Goal: Transaction & Acquisition: Book appointment/travel/reservation

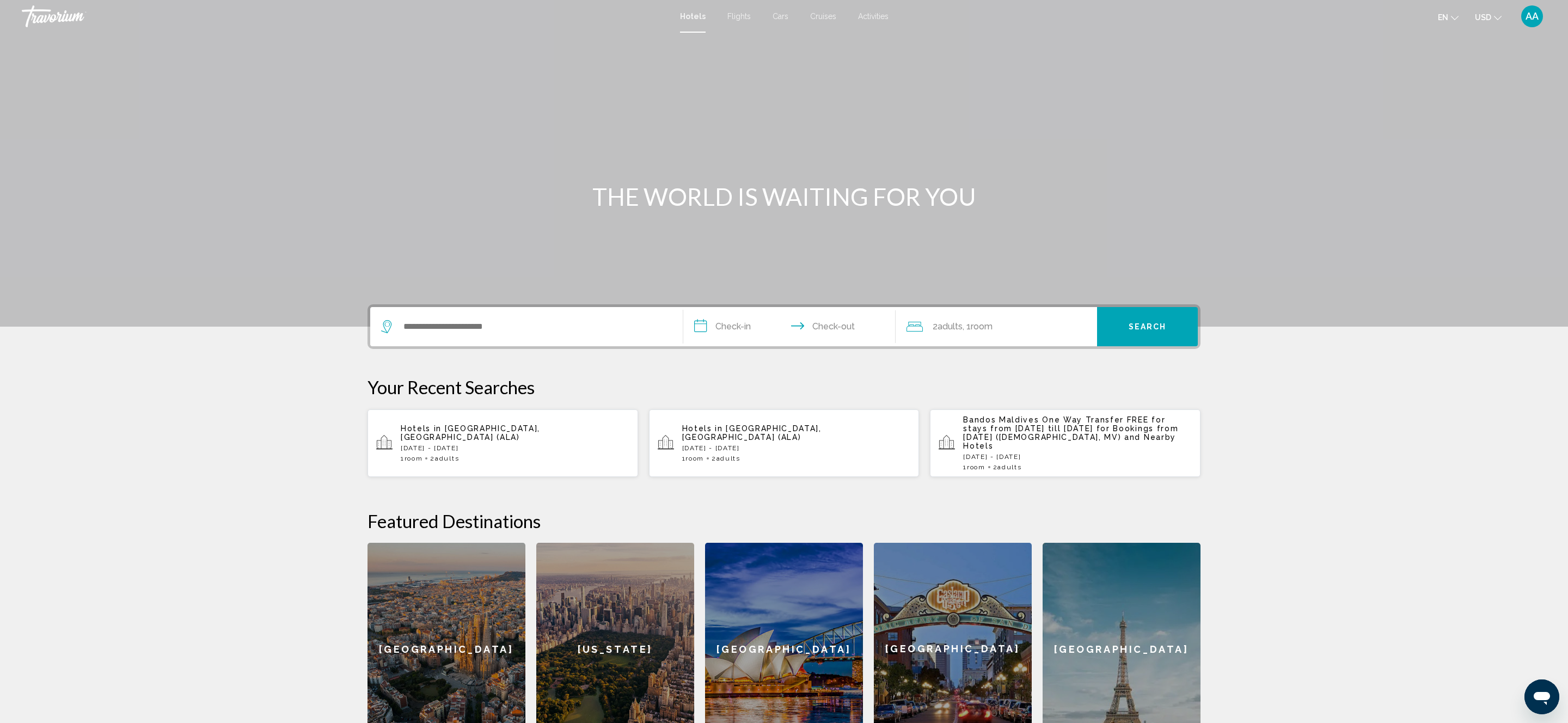
click at [549, 317] on div "Search widget" at bounding box center [526, 326] width 291 height 39
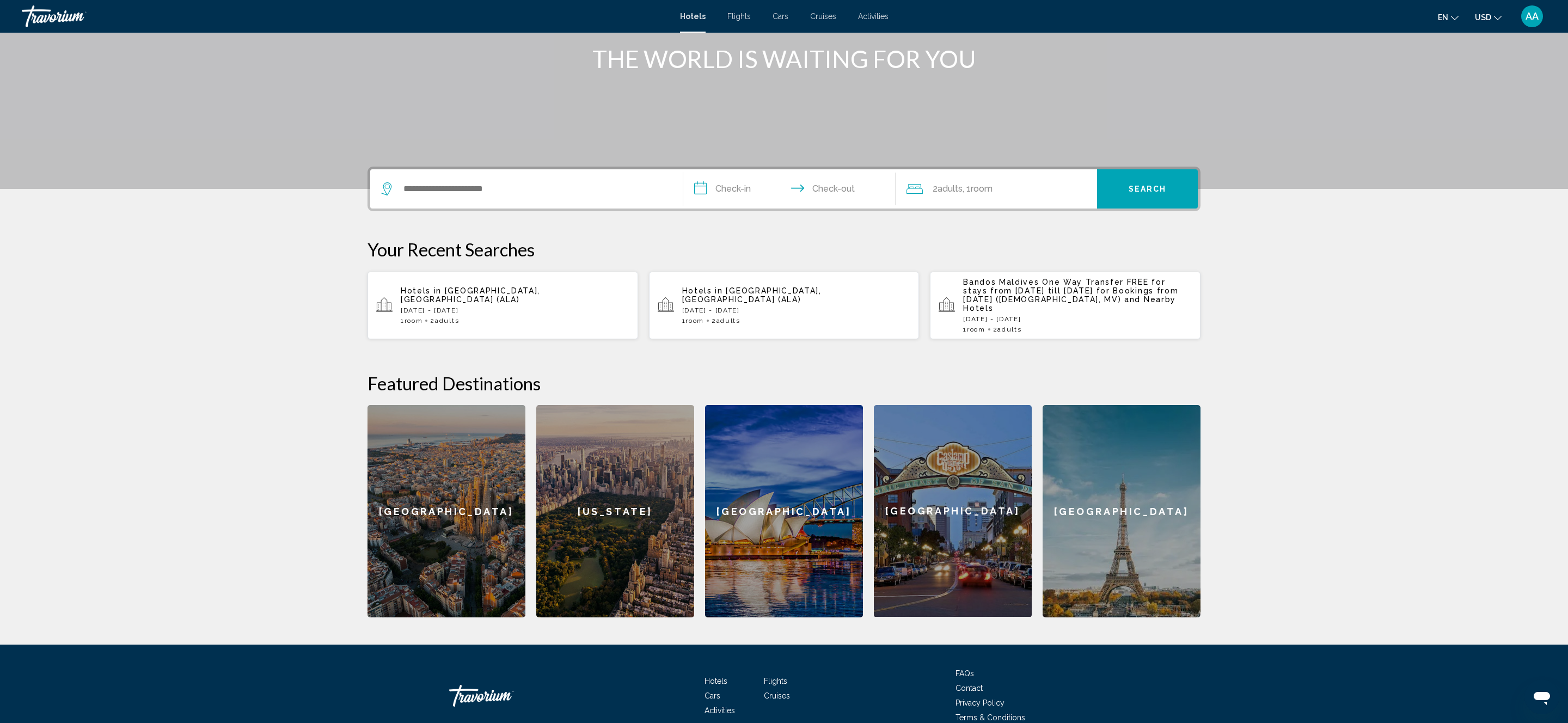
scroll to position [184, 0]
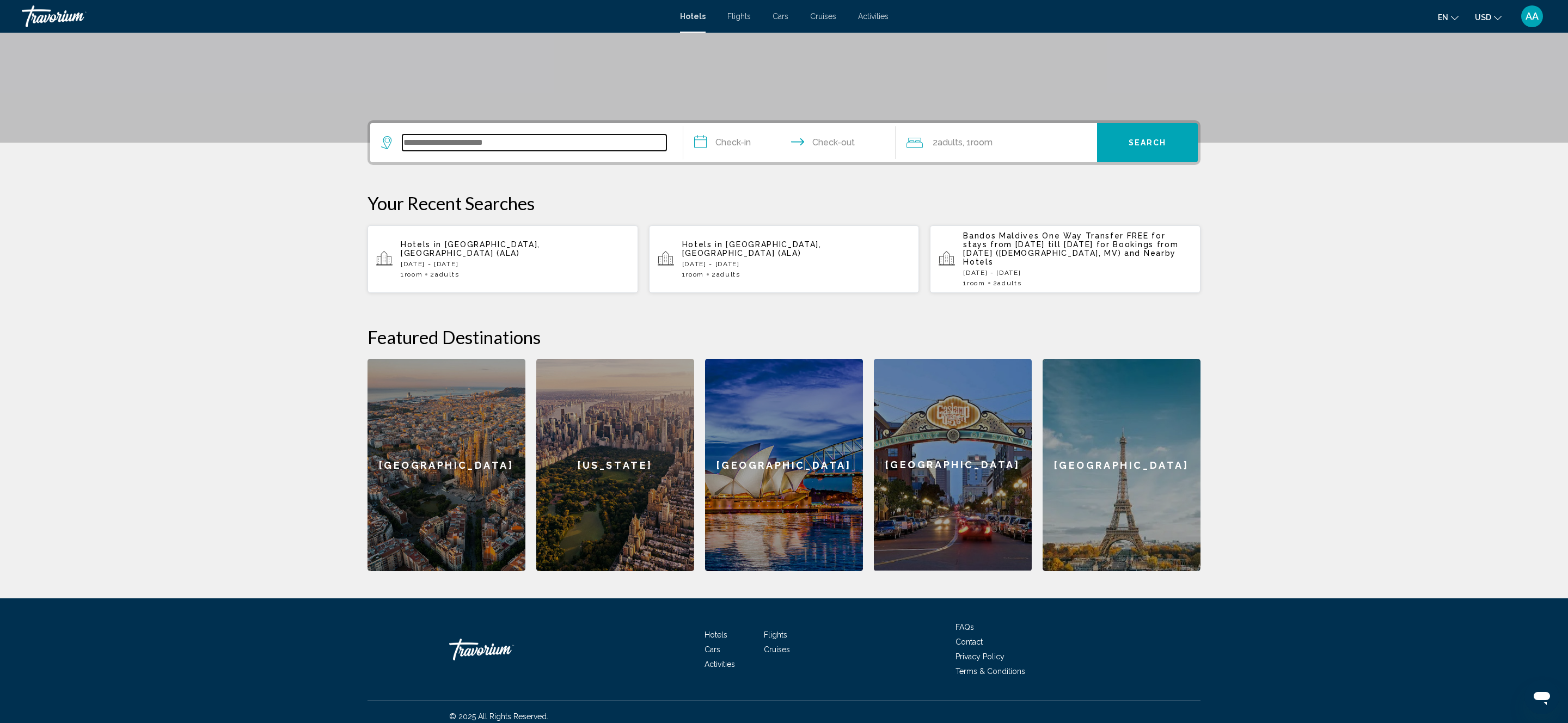
click at [465, 138] on input "Search widget" at bounding box center [534, 143] width 264 height 16
click at [459, 138] on input "Search widget" at bounding box center [534, 143] width 264 height 16
click at [470, 142] on input "Search widget" at bounding box center [534, 143] width 264 height 16
type input "*"
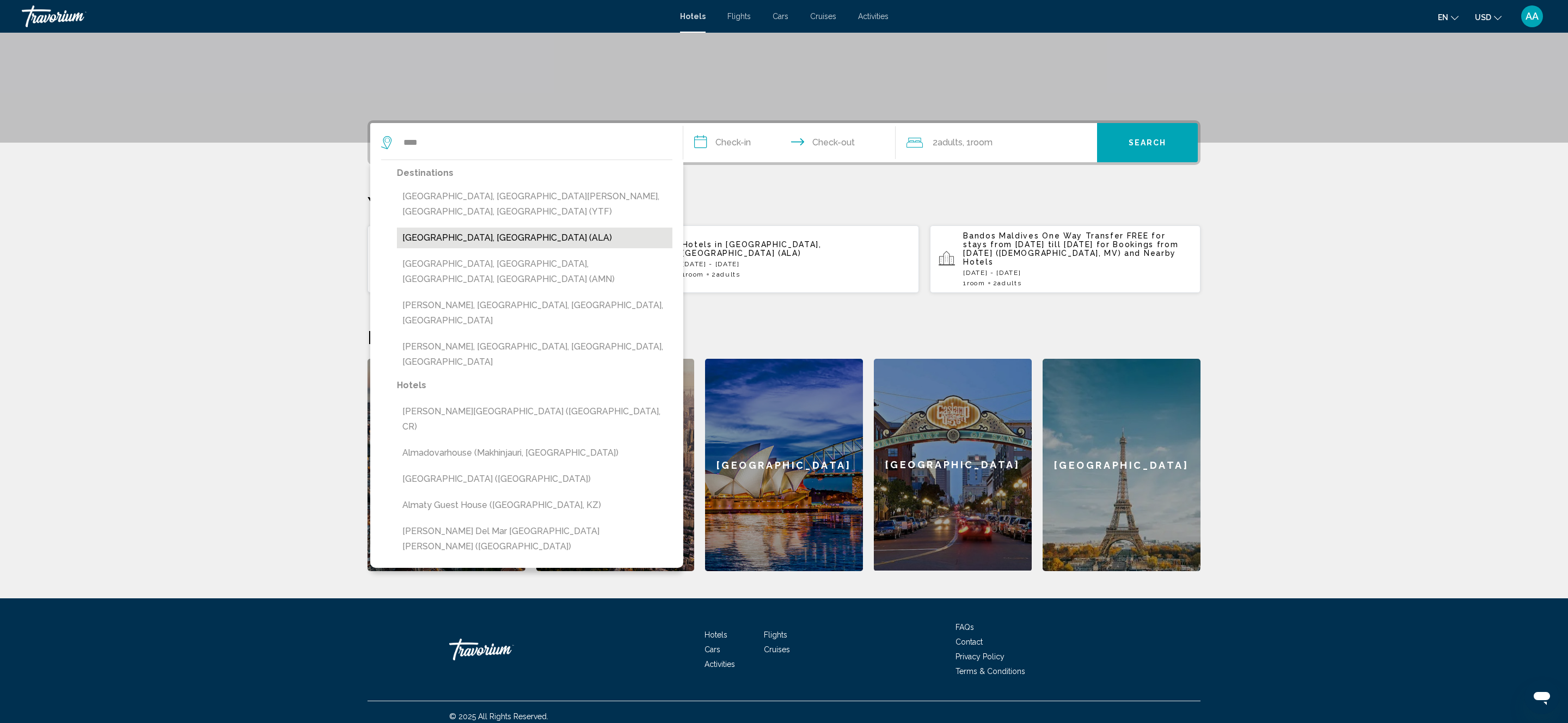
click at [495, 228] on button "[GEOGRAPHIC_DATA], [GEOGRAPHIC_DATA] (ALA)" at bounding box center [534, 238] width 275 height 21
type input "**********"
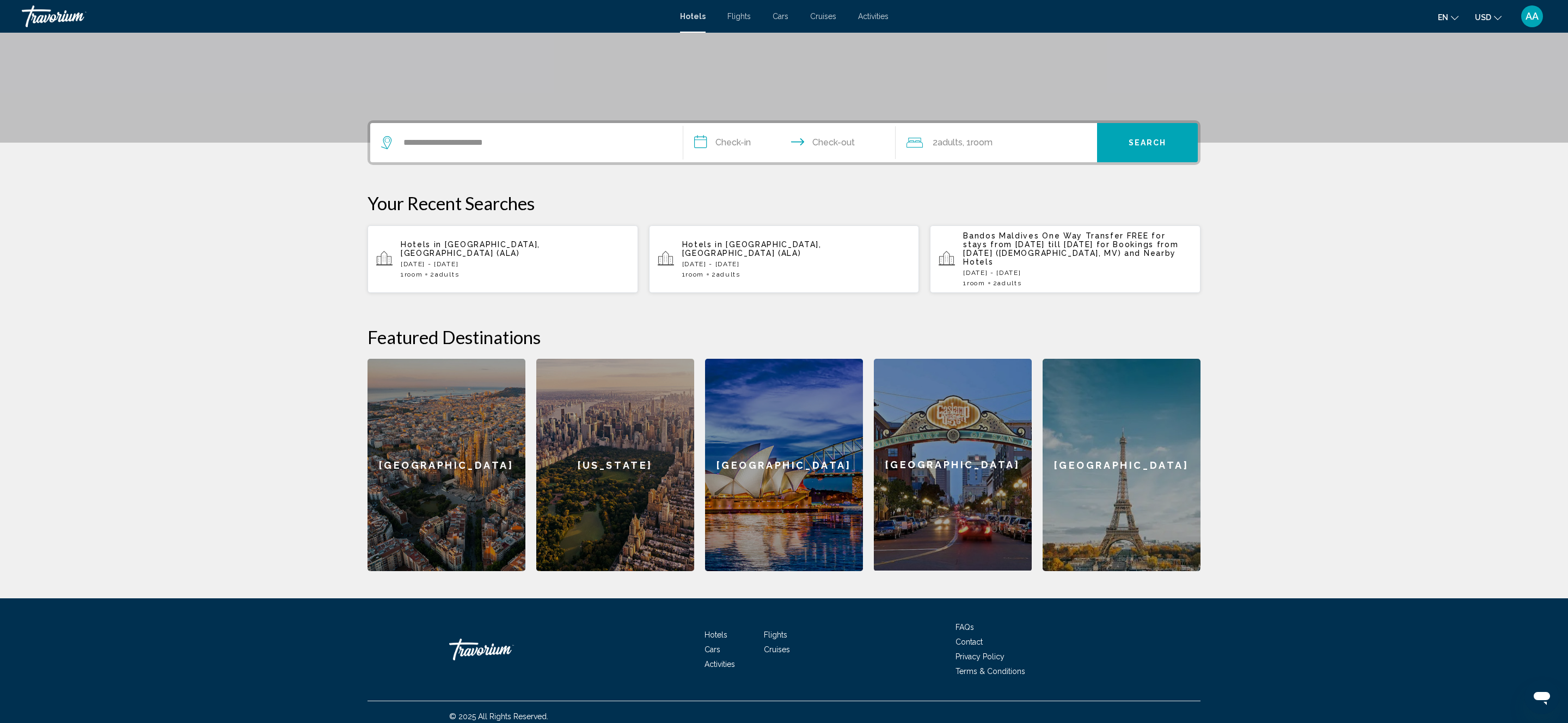
click at [743, 146] on input "**********" at bounding box center [791, 144] width 216 height 43
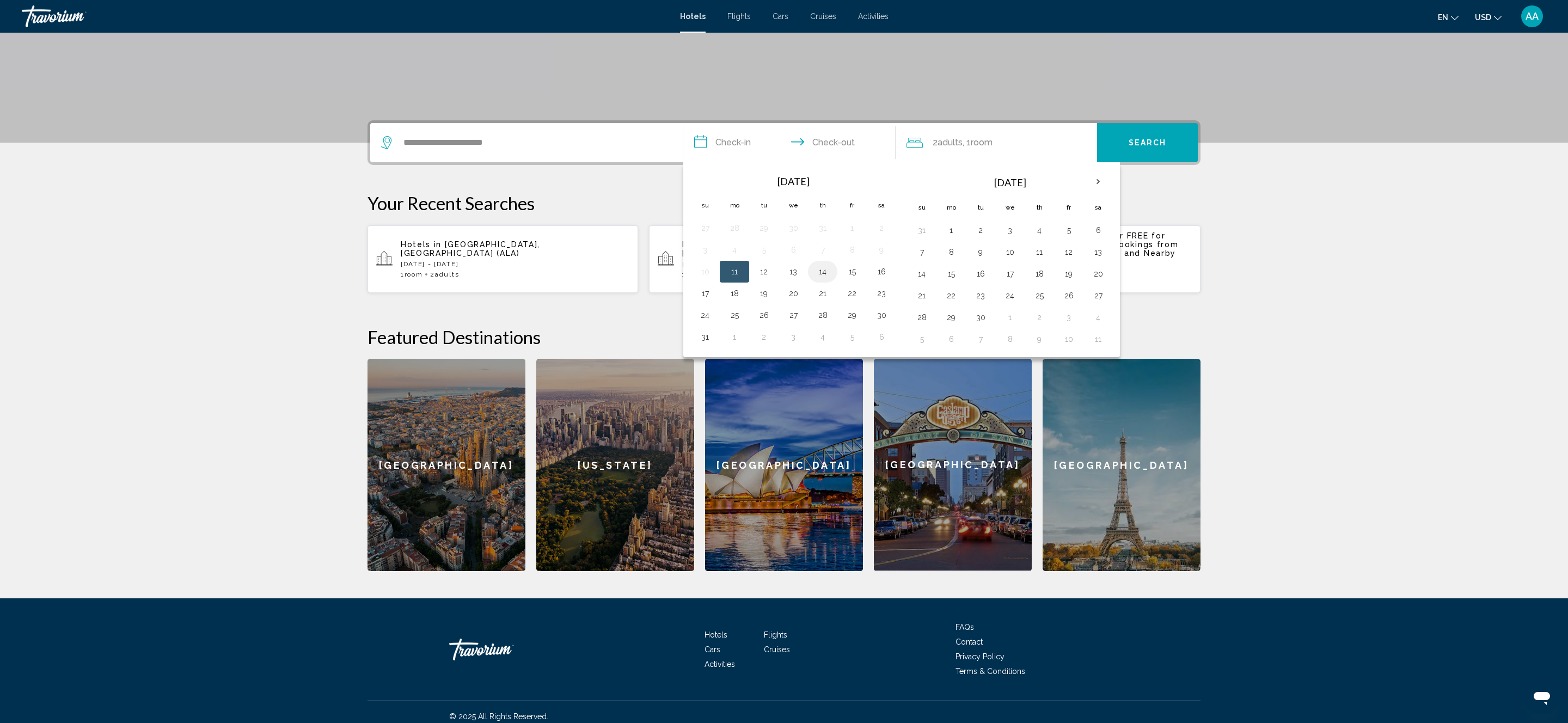
click at [828, 267] on button "14" at bounding box center [822, 272] width 18 height 15
click at [886, 261] on td "16" at bounding box center [881, 272] width 29 height 22
click at [882, 269] on button "16" at bounding box center [881, 272] width 18 height 15
type input "**********"
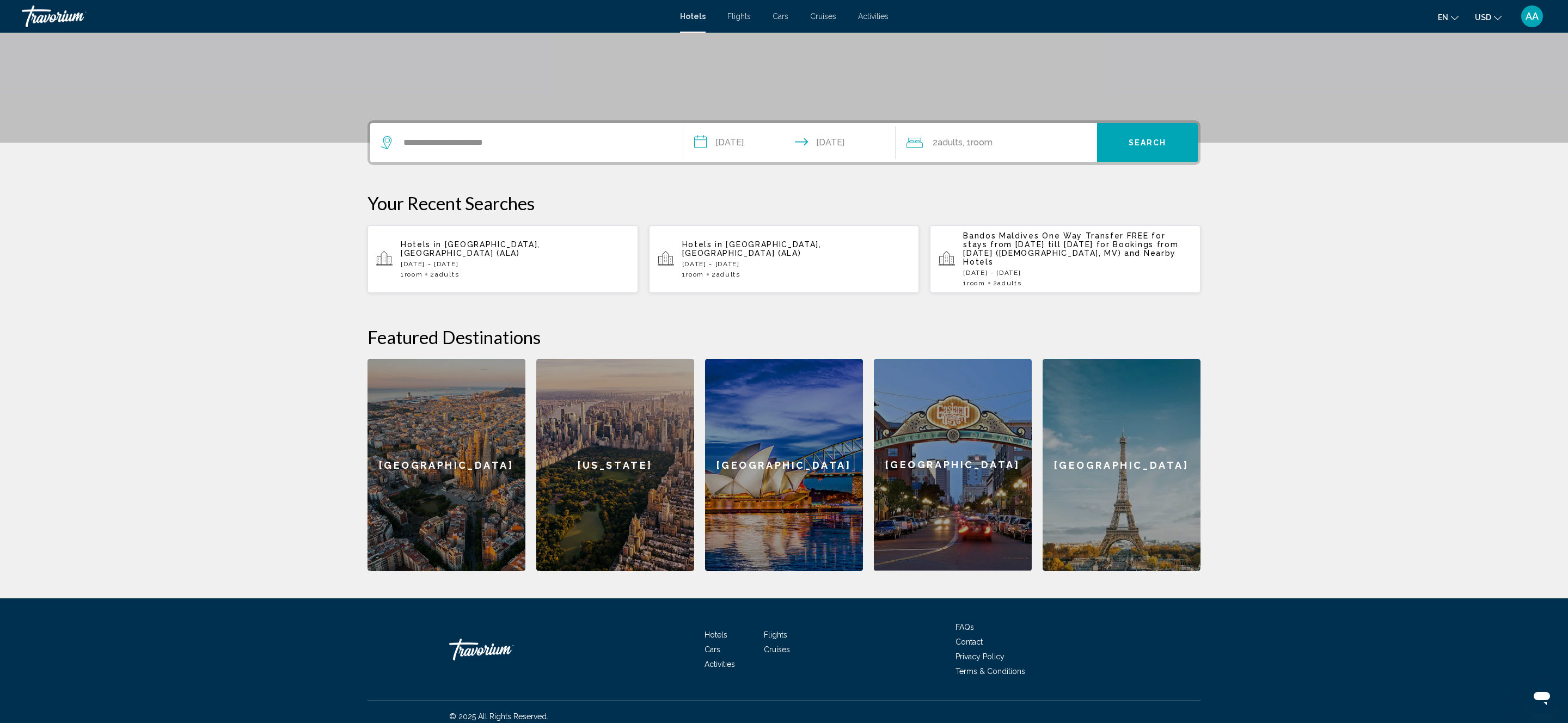
click at [1137, 141] on span "Search" at bounding box center [1148, 144] width 38 height 9
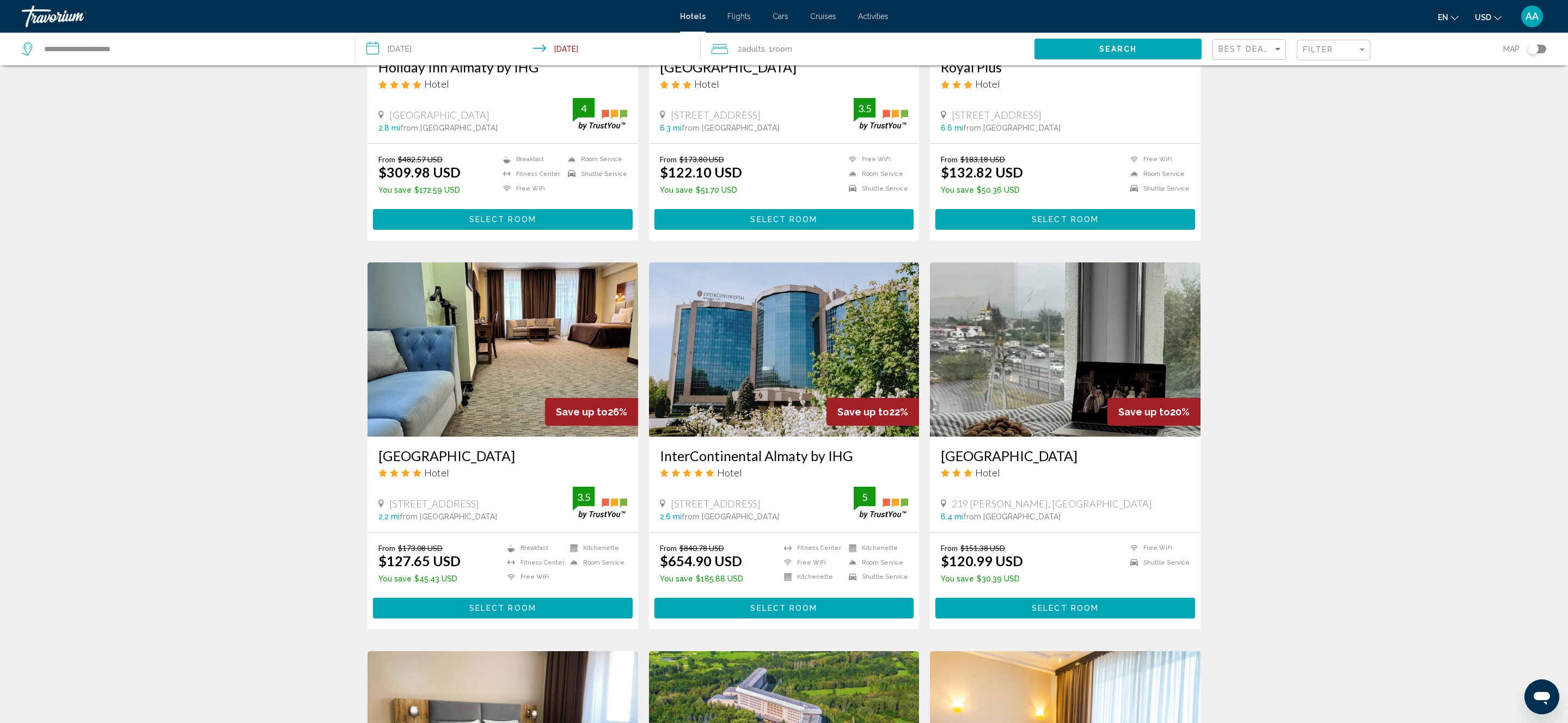
scroll to position [234, 0]
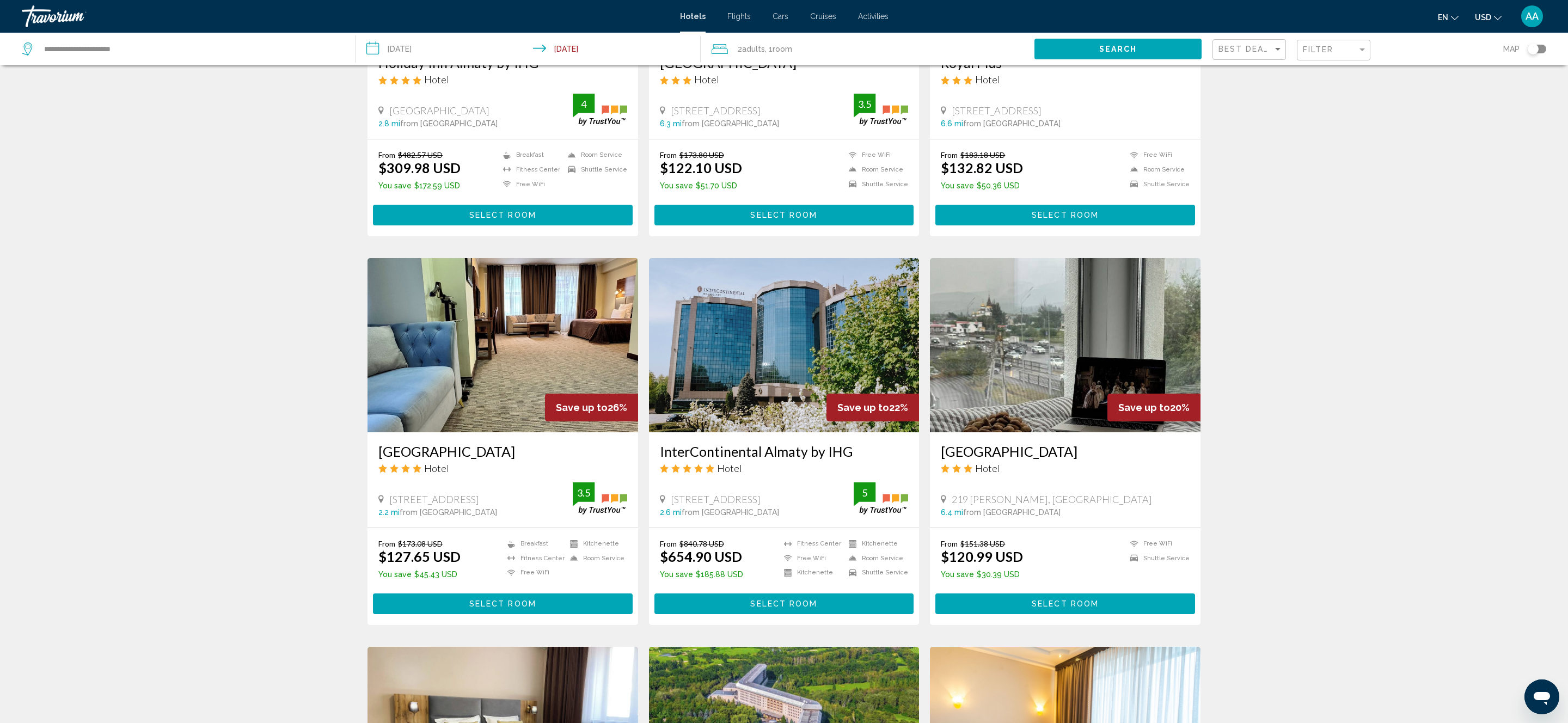
click at [1037, 605] on span "Select Room" at bounding box center [1064, 604] width 67 height 9
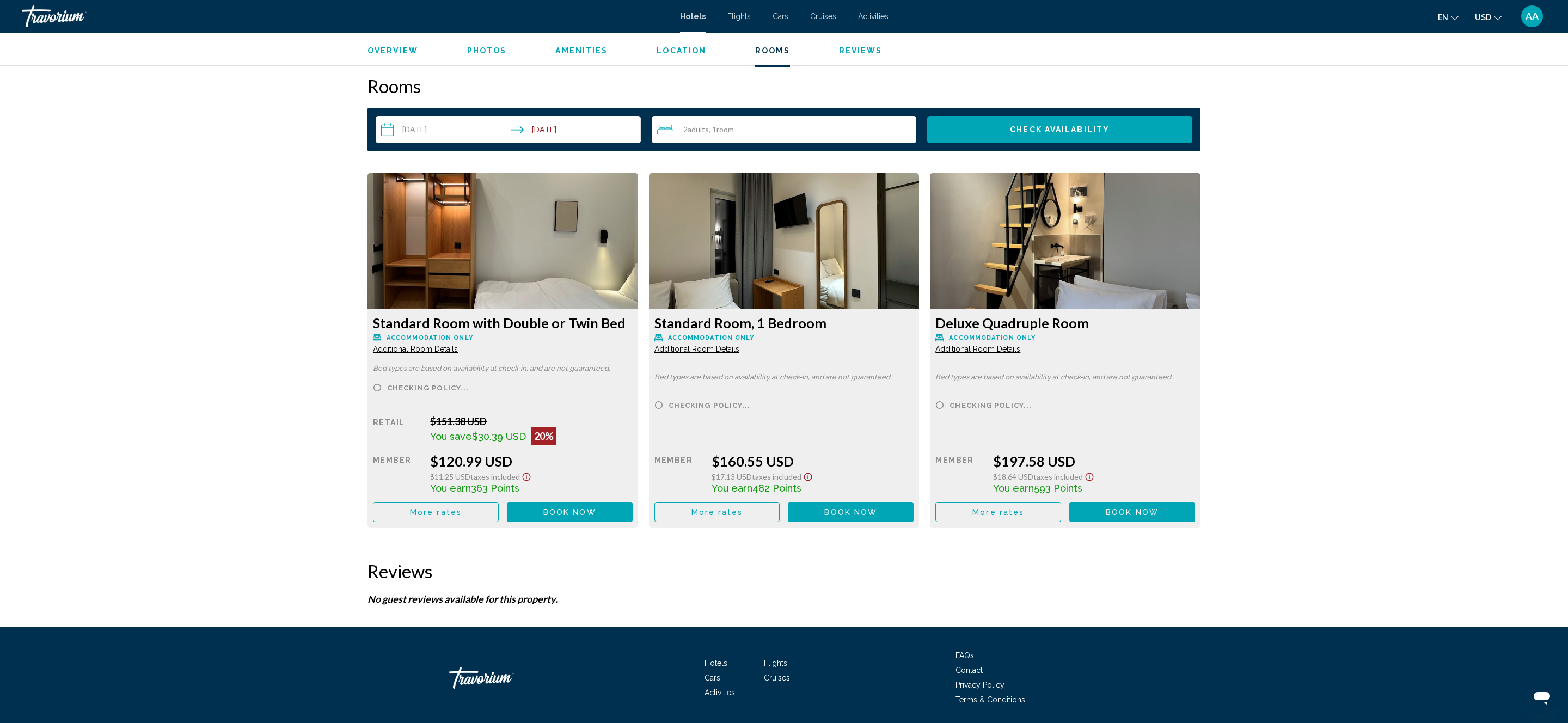
scroll to position [1324, 0]
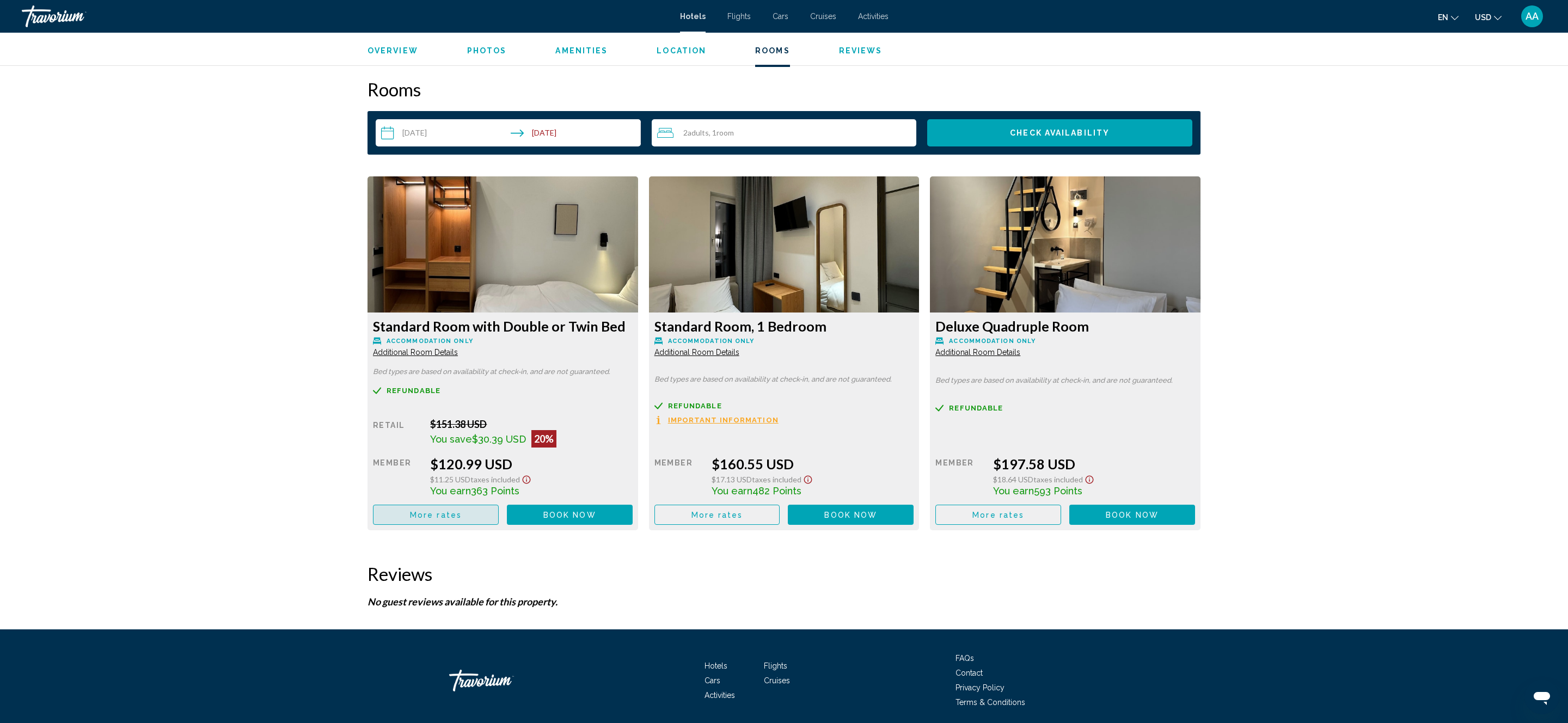
click at [459, 515] on span "More rates" at bounding box center [436, 515] width 52 height 9
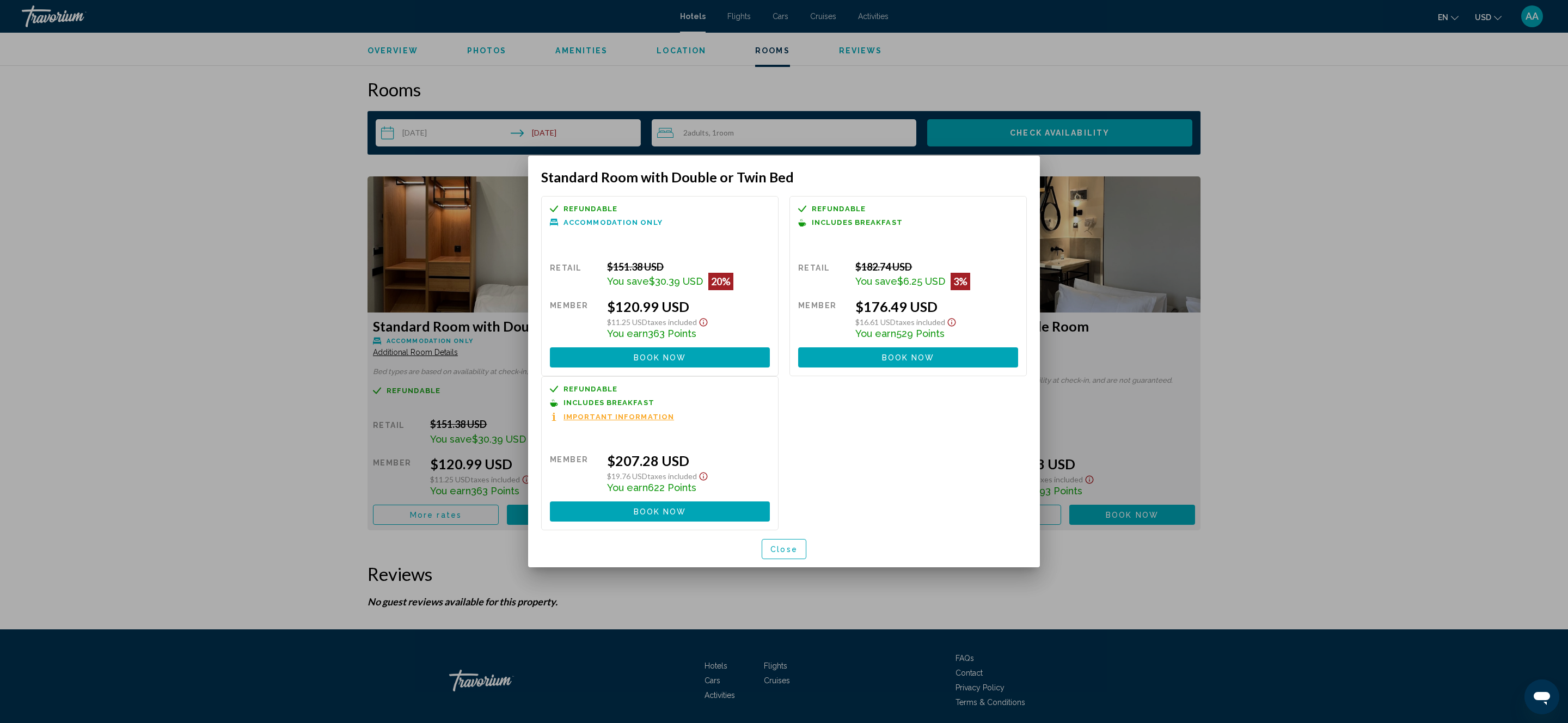
click at [1421, 141] on div at bounding box center [784, 362] width 1568 height 723
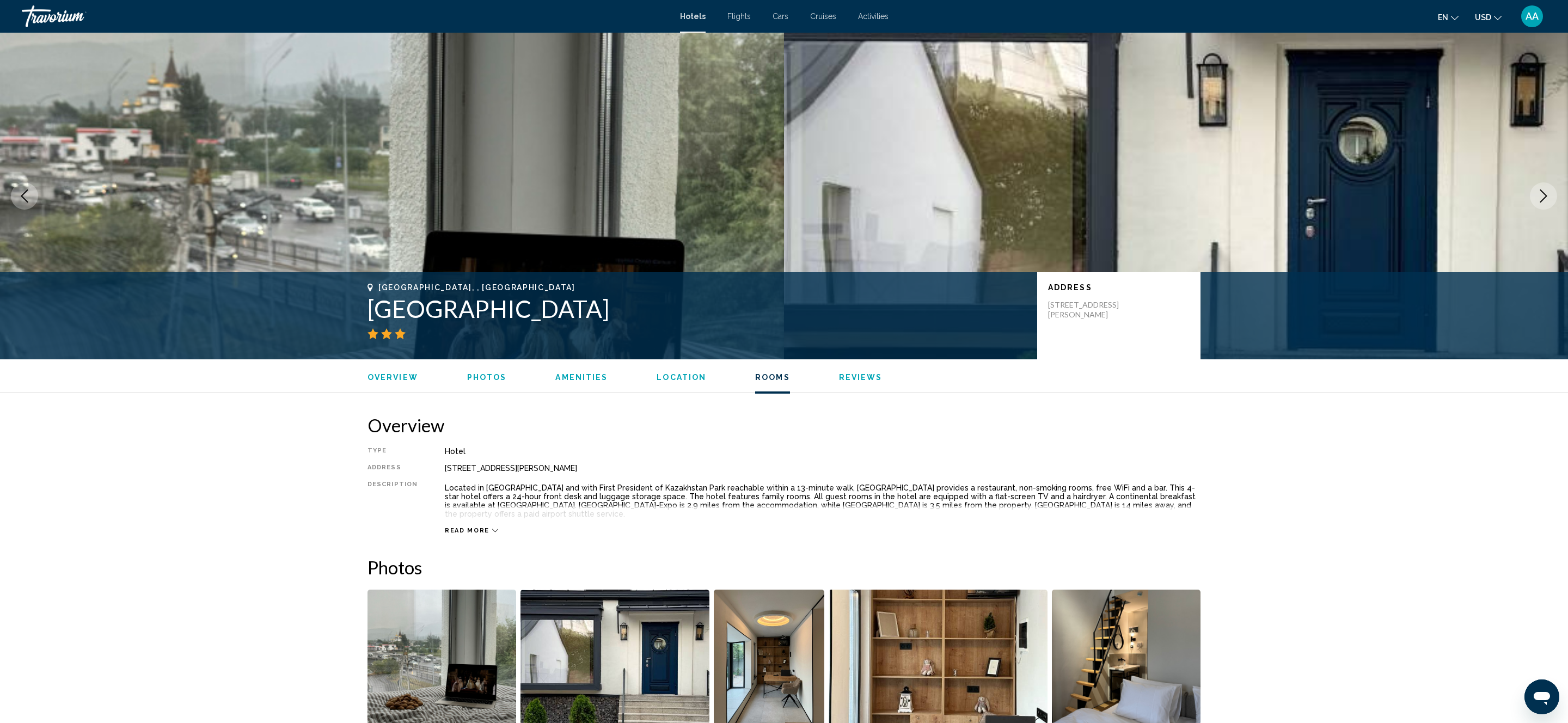
scroll to position [1324, 0]
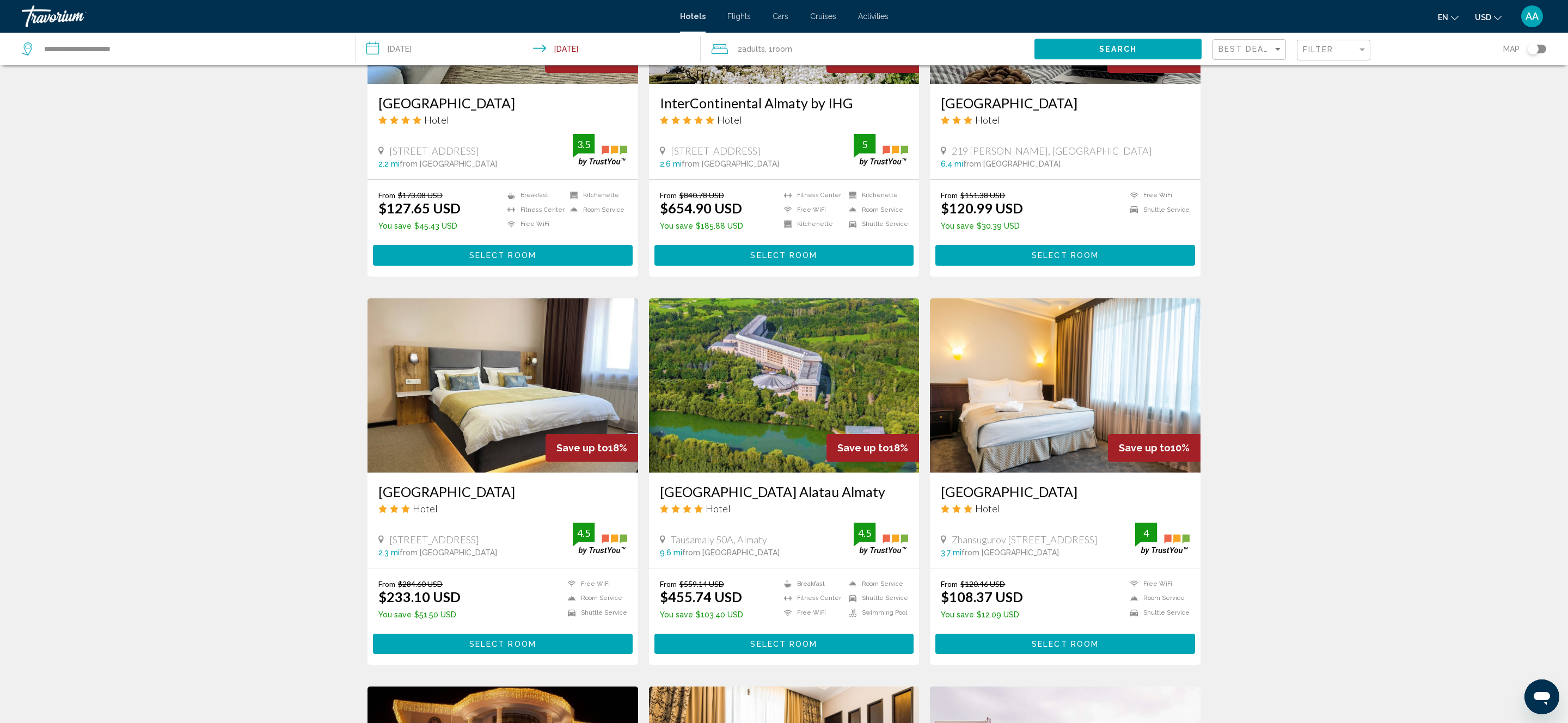
scroll to position [576, 0]
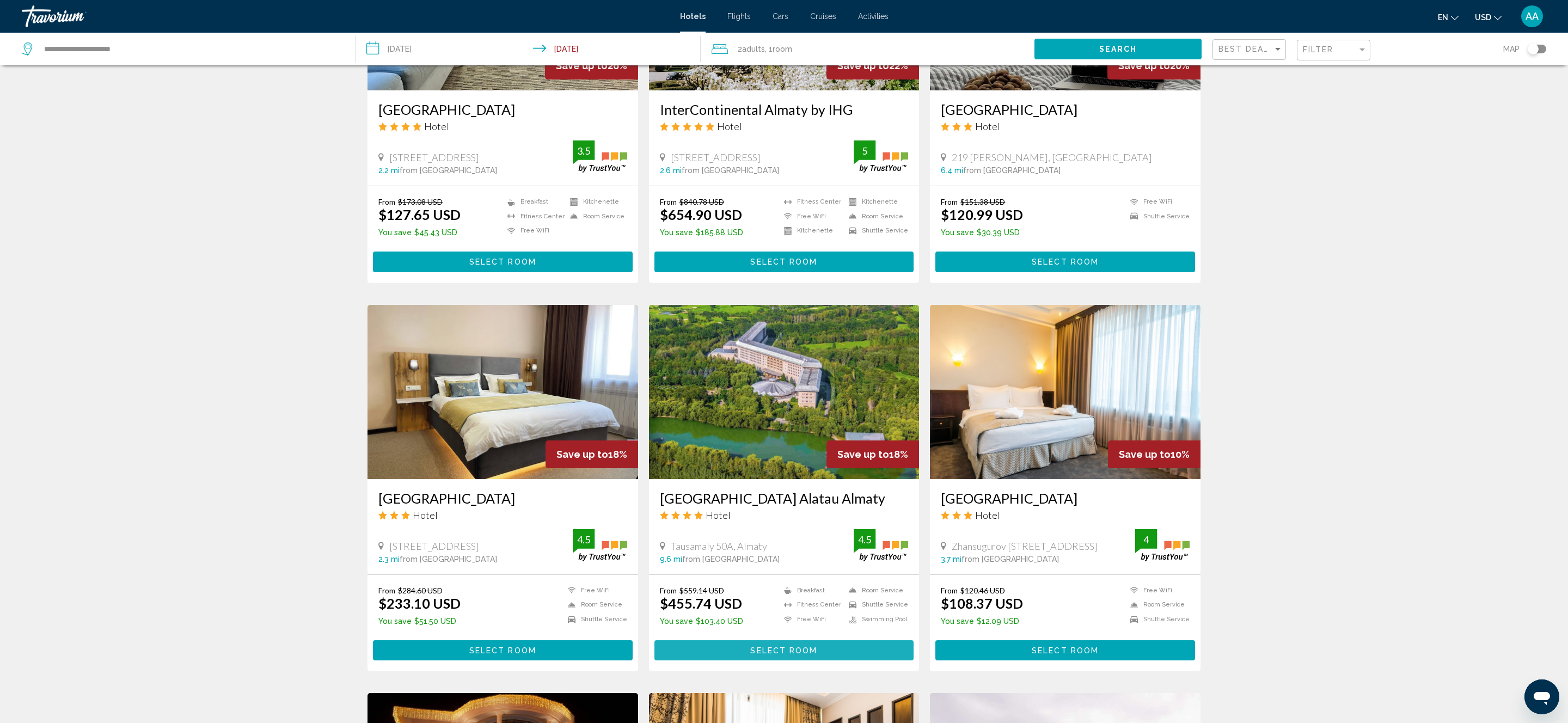
click at [815, 644] on button "Select Room" at bounding box center [784, 650] width 260 height 20
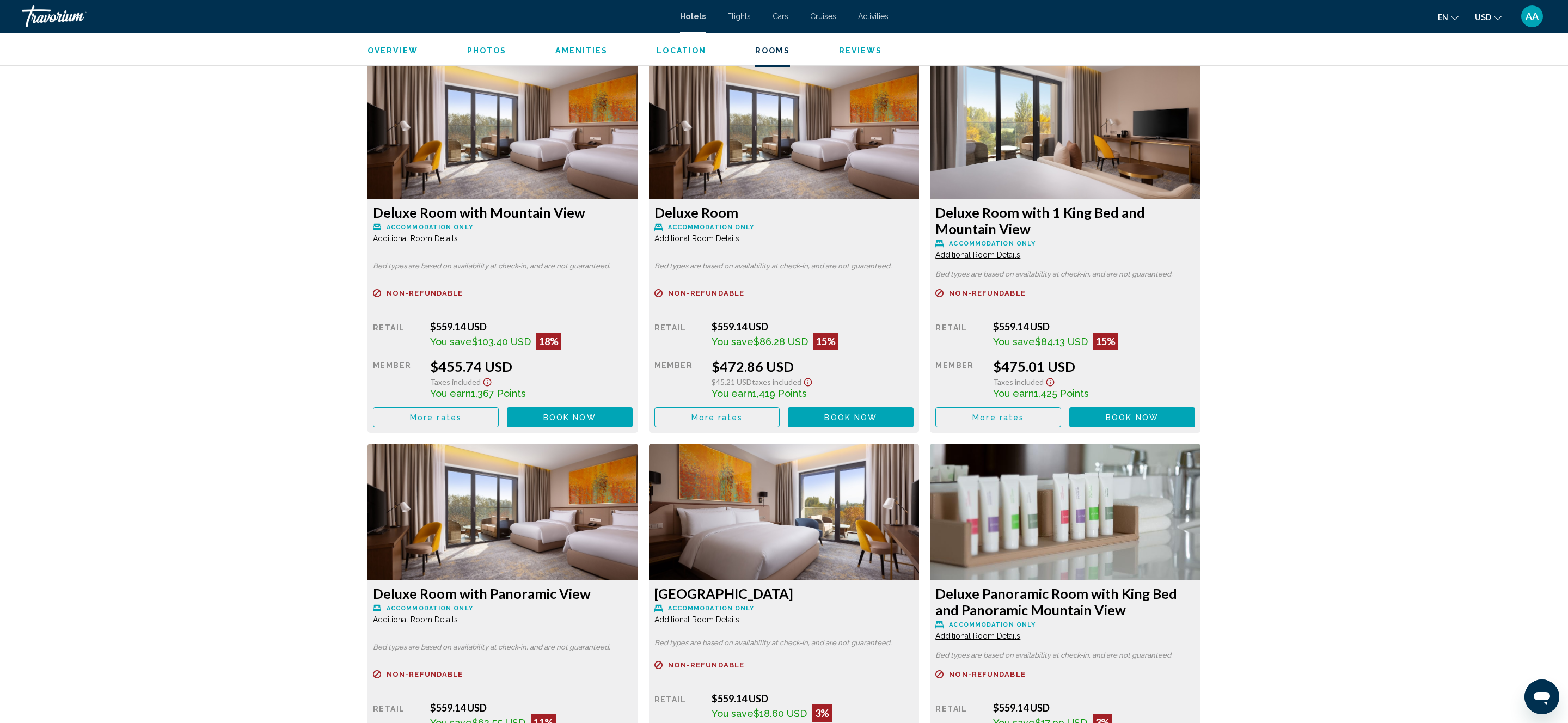
scroll to position [1435, 0]
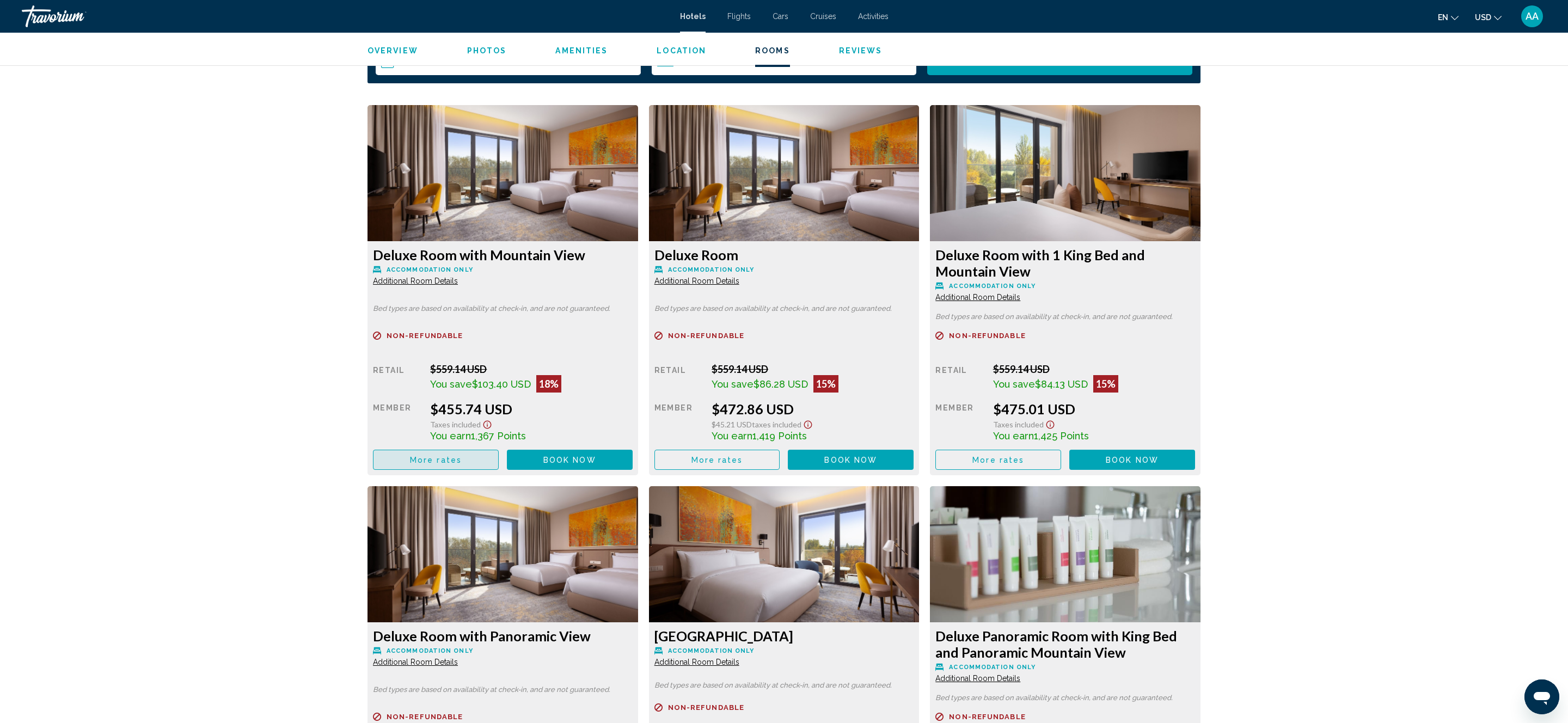
click at [453, 459] on span "More rates" at bounding box center [436, 460] width 52 height 9
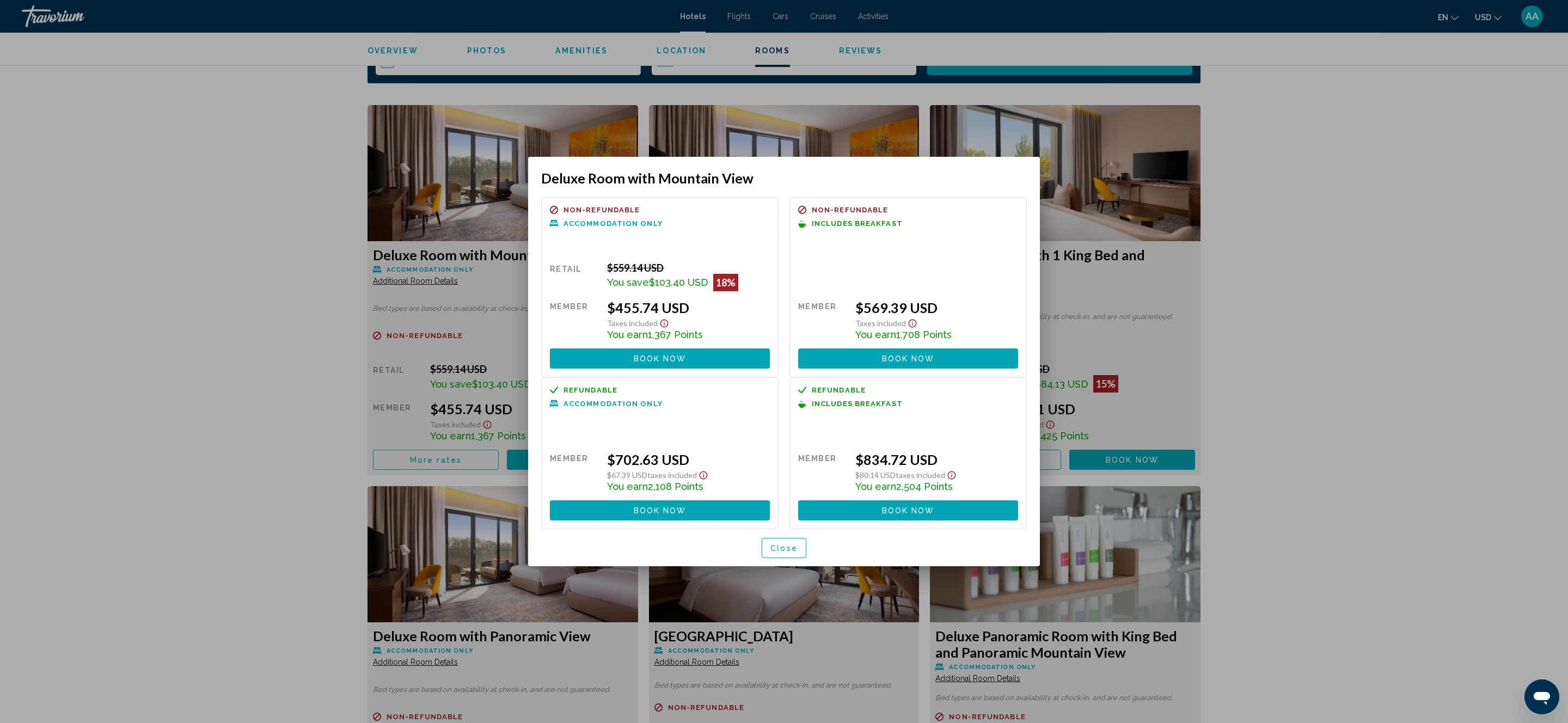
click at [779, 553] on button "Close" at bounding box center [783, 548] width 45 height 20
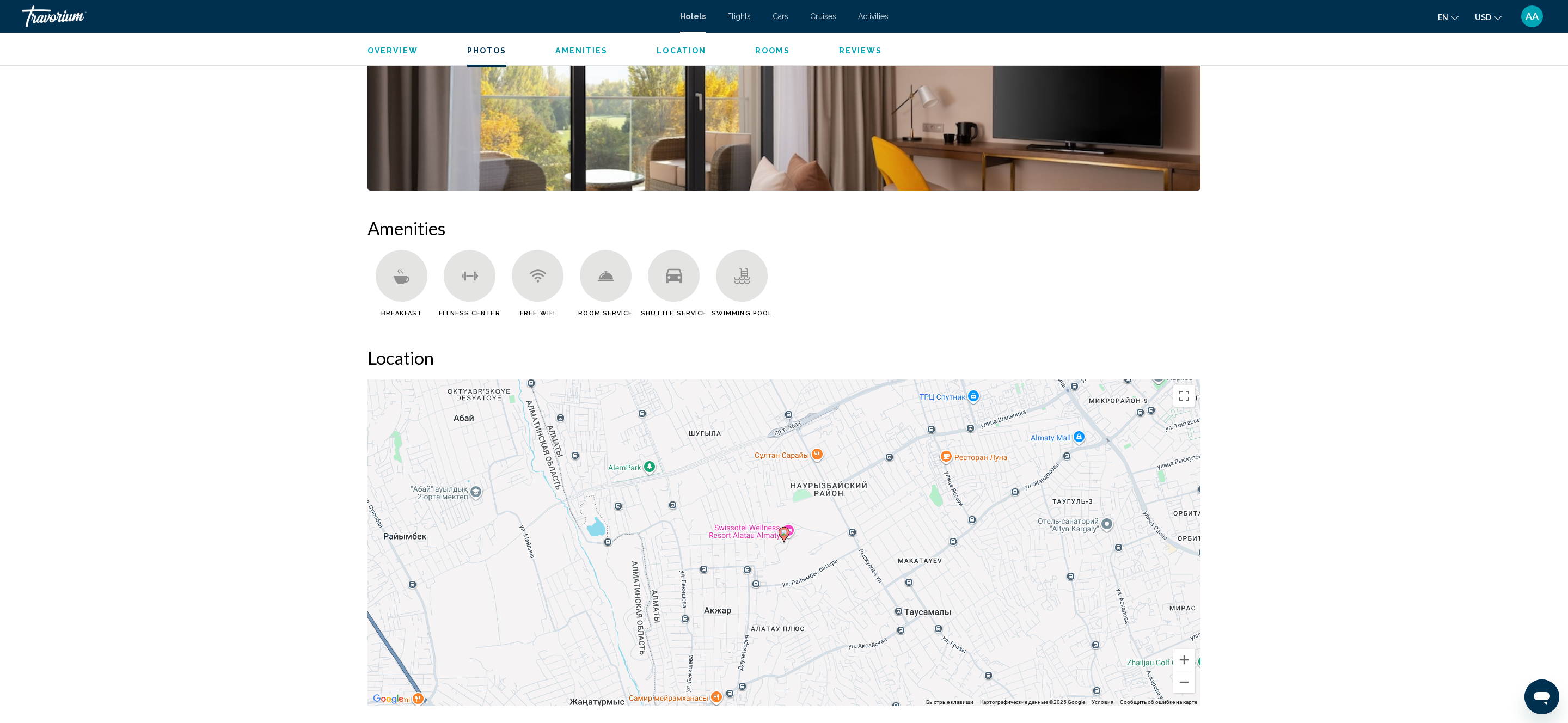
scroll to position [862, 0]
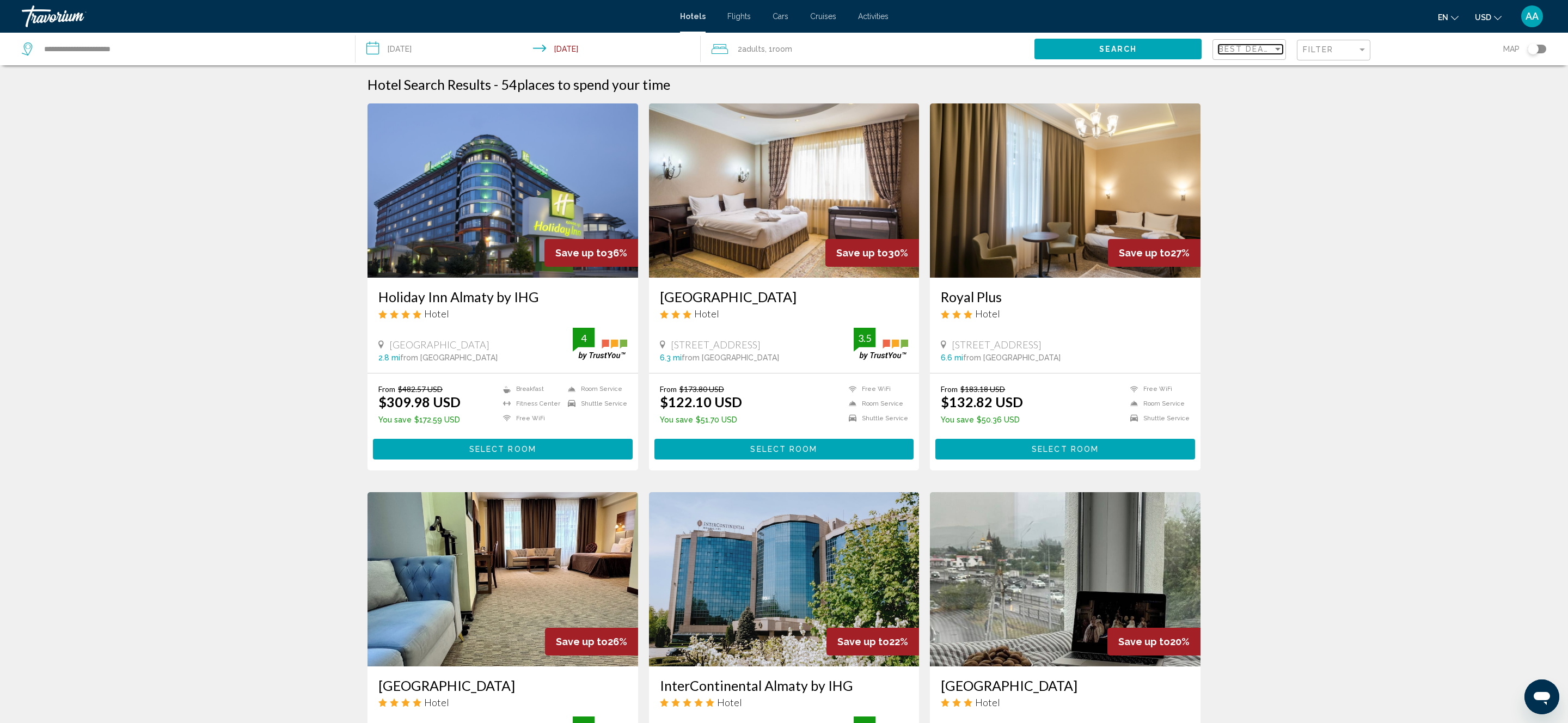
click at [1269, 49] on span "Best Deals" at bounding box center [1247, 49] width 57 height 9
click at [1254, 95] on span "Lowest Price" at bounding box center [1240, 95] width 43 height 9
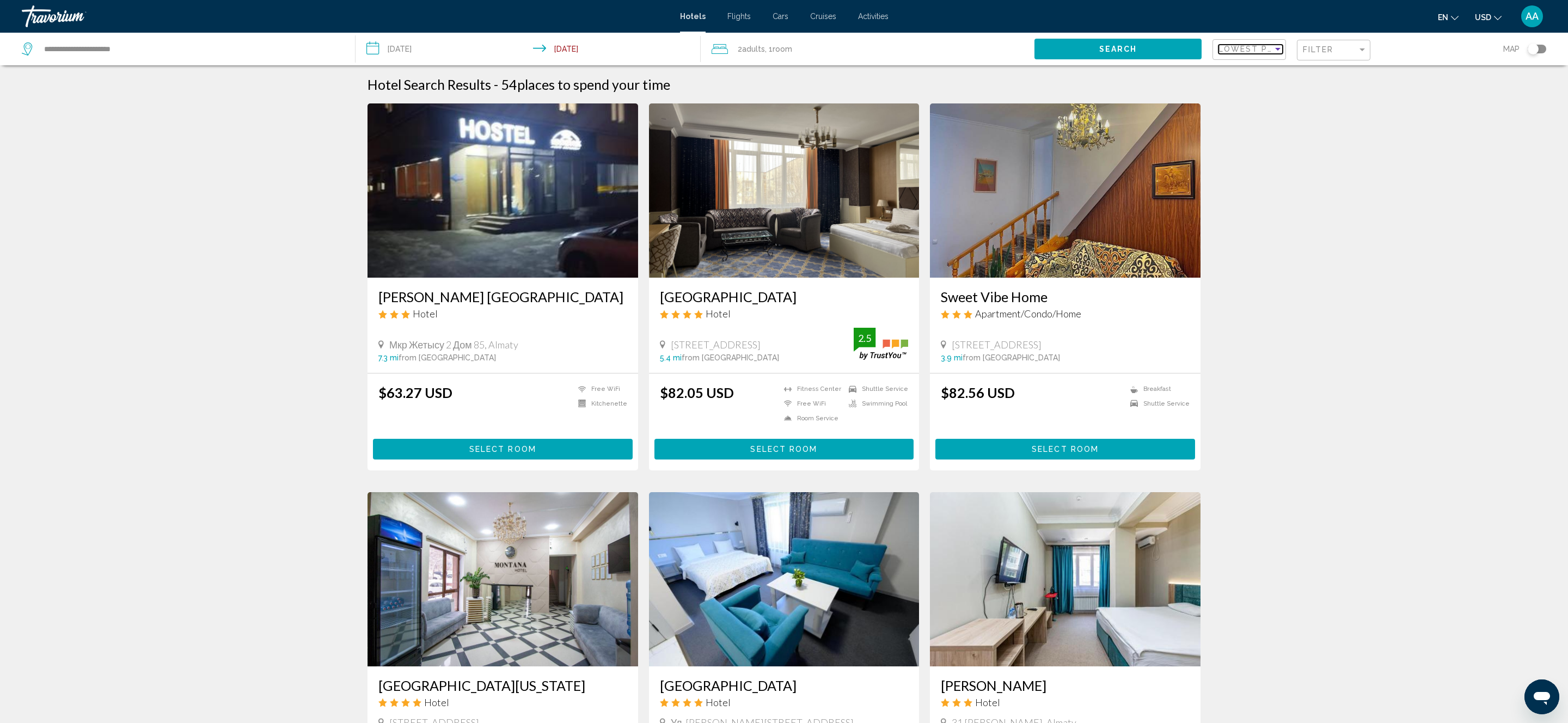
scroll to position [3, 0]
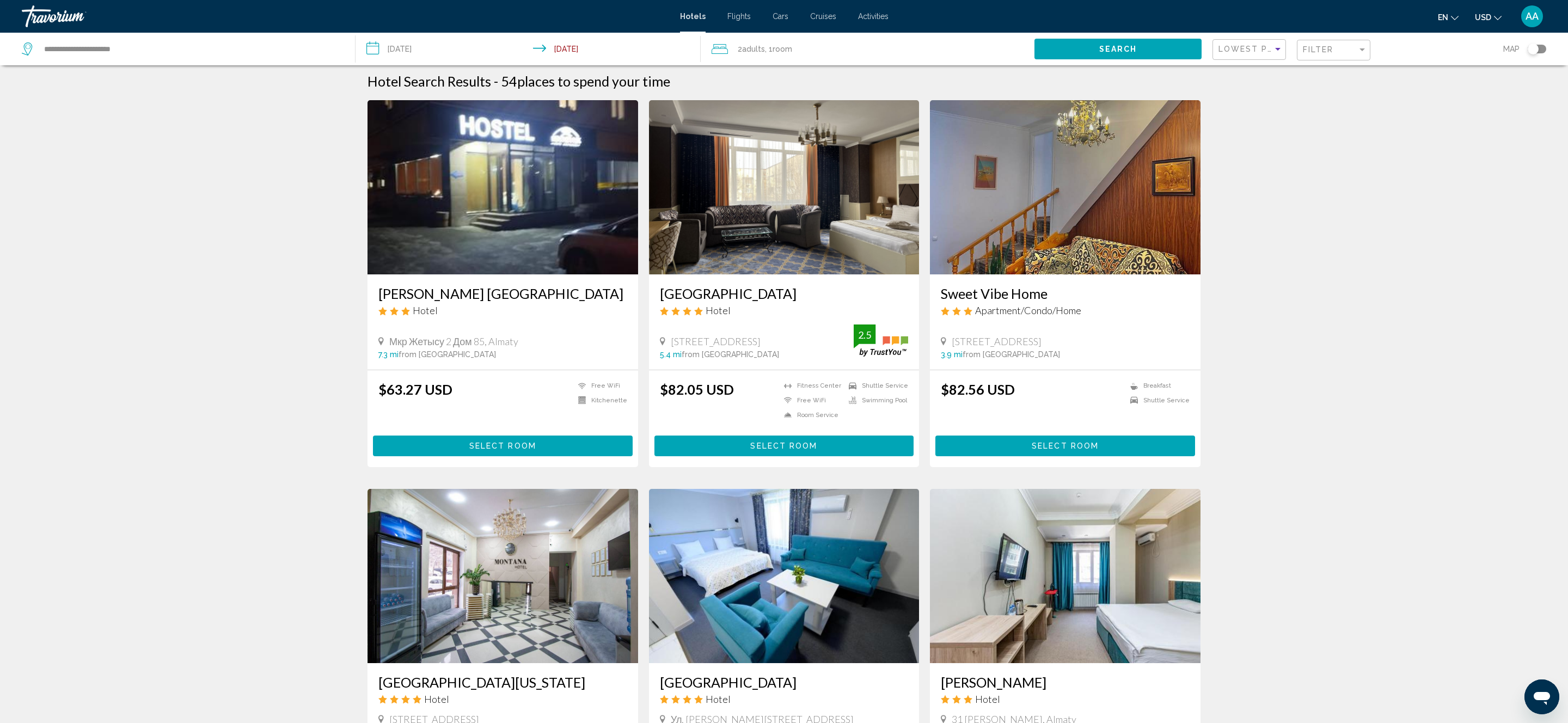
click at [1039, 446] on span "Select Room" at bounding box center [1064, 446] width 67 height 9
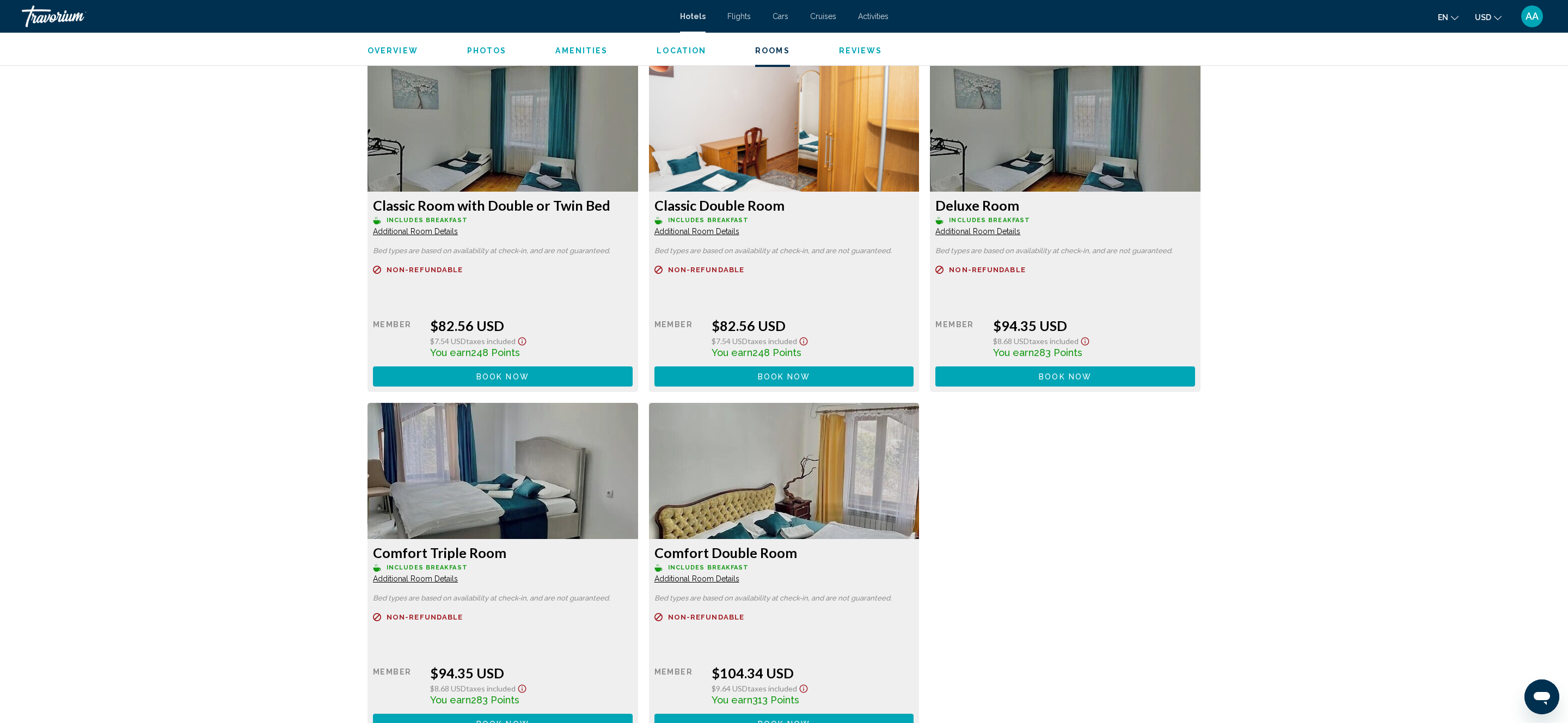
scroll to position [1444, 0]
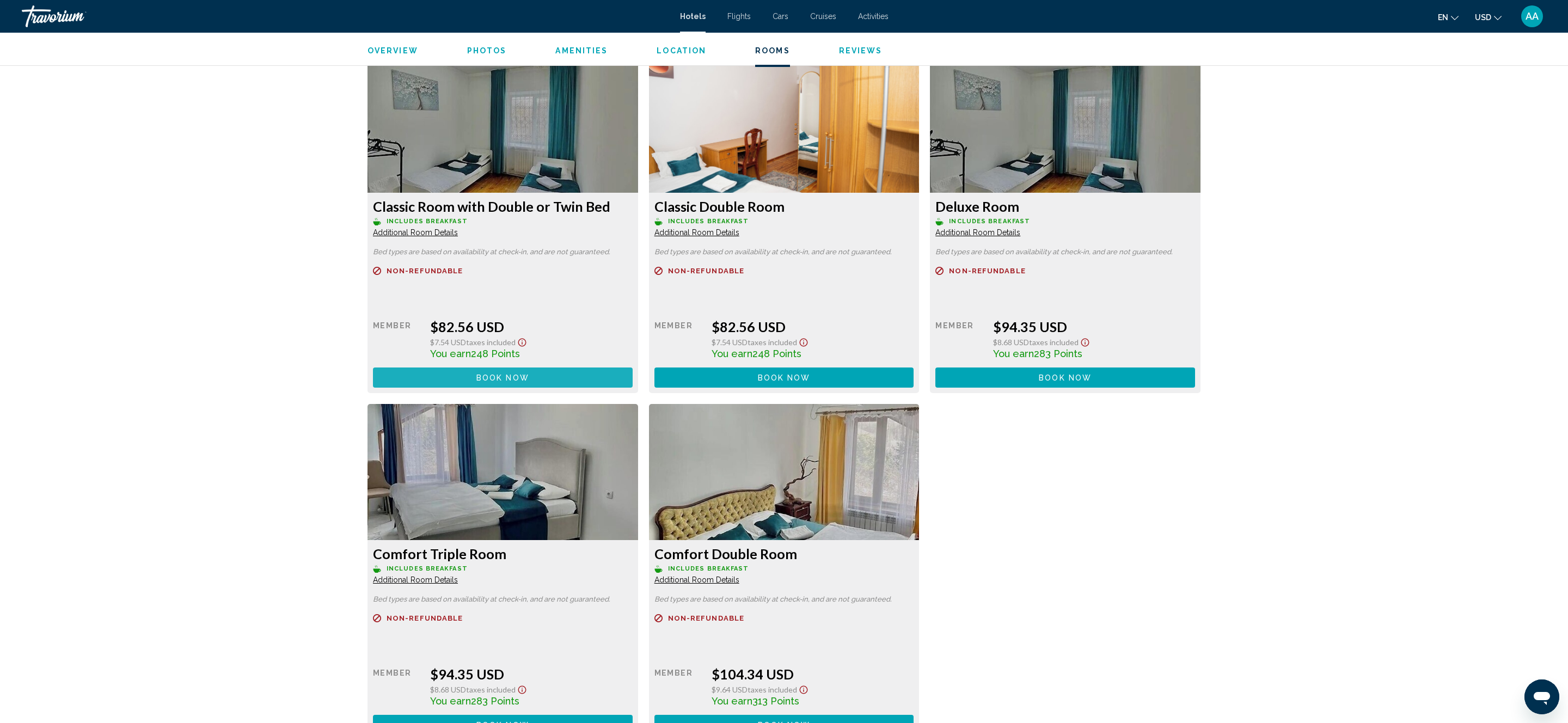
click at [505, 375] on button "Book now No longer available" at bounding box center [503, 377] width 260 height 20
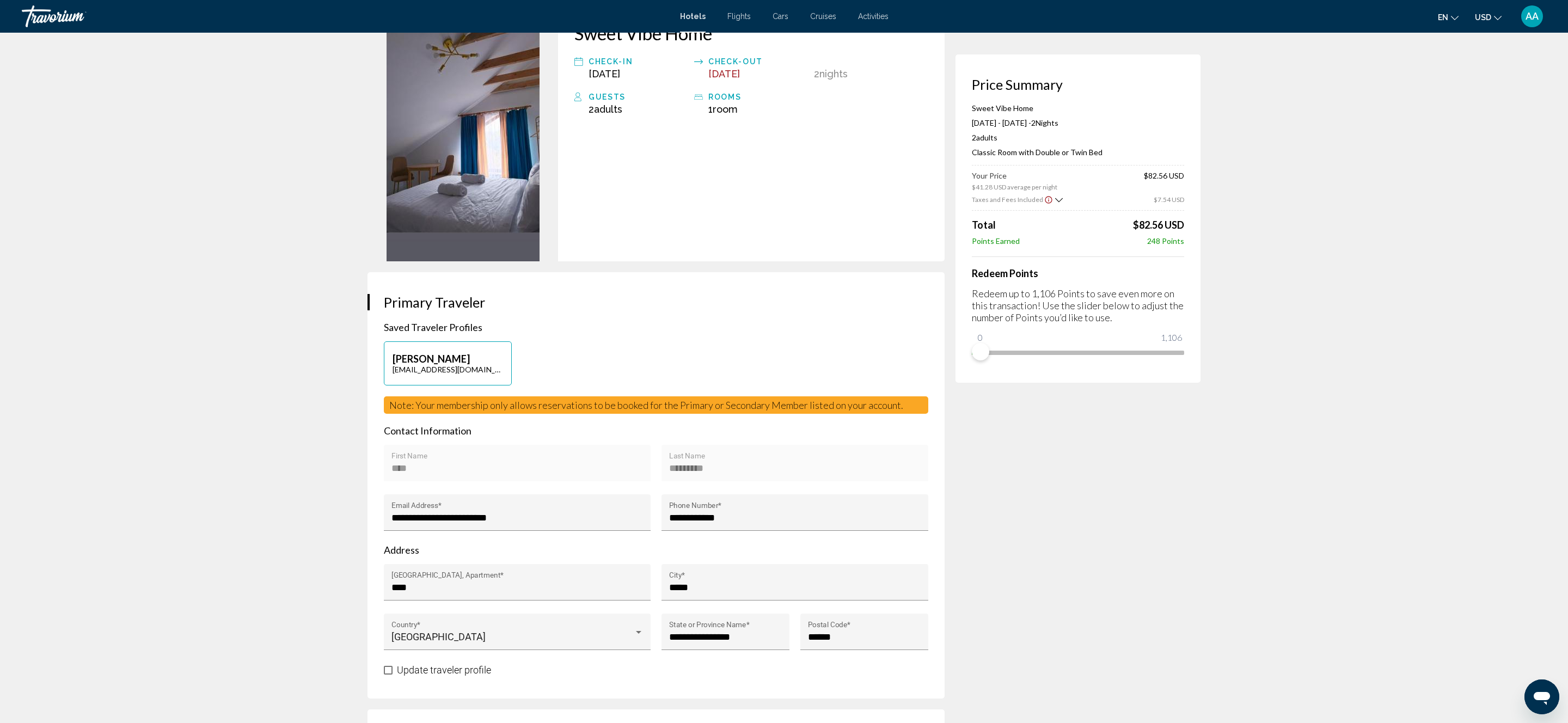
scroll to position [82, 0]
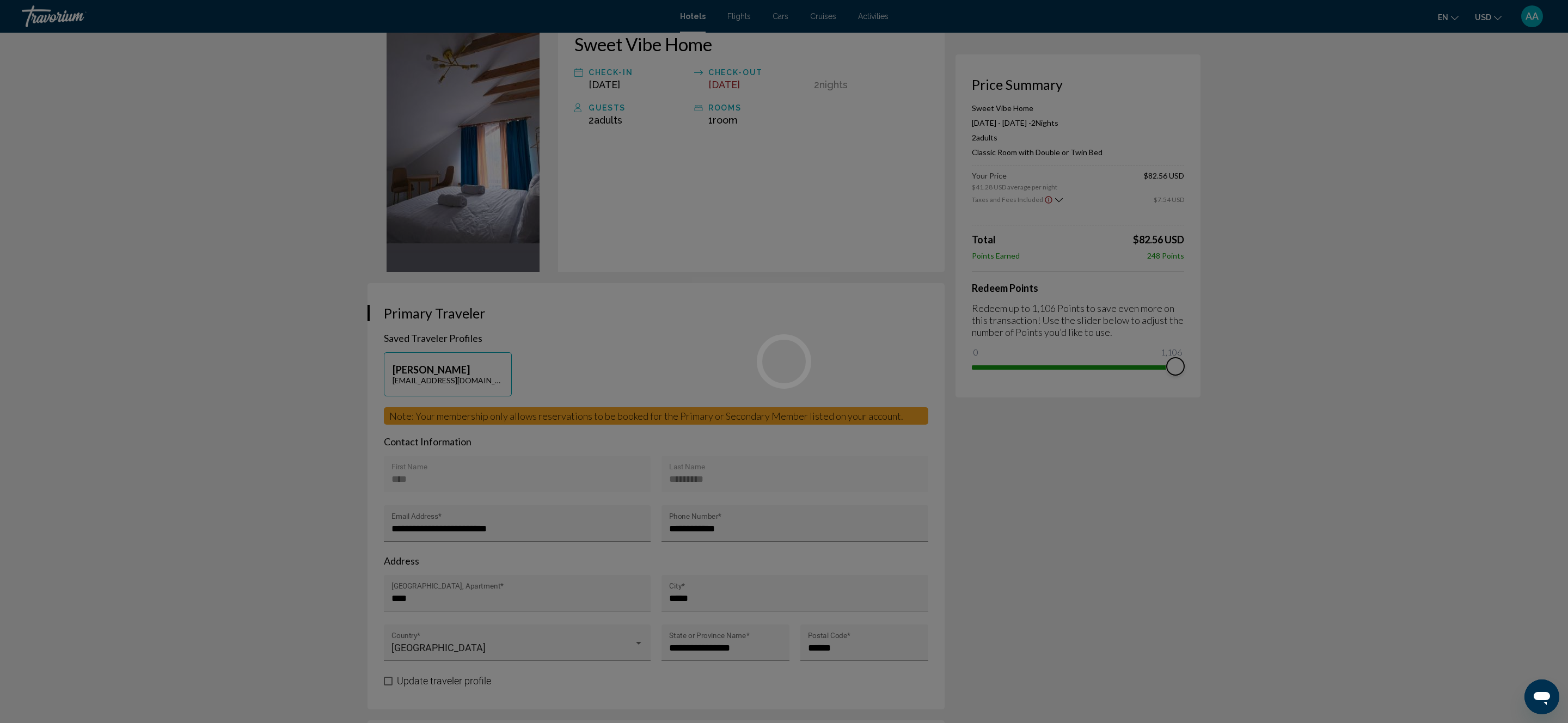
drag, startPoint x: 980, startPoint y: 350, endPoint x: 1215, endPoint y: 365, distance: 235.5
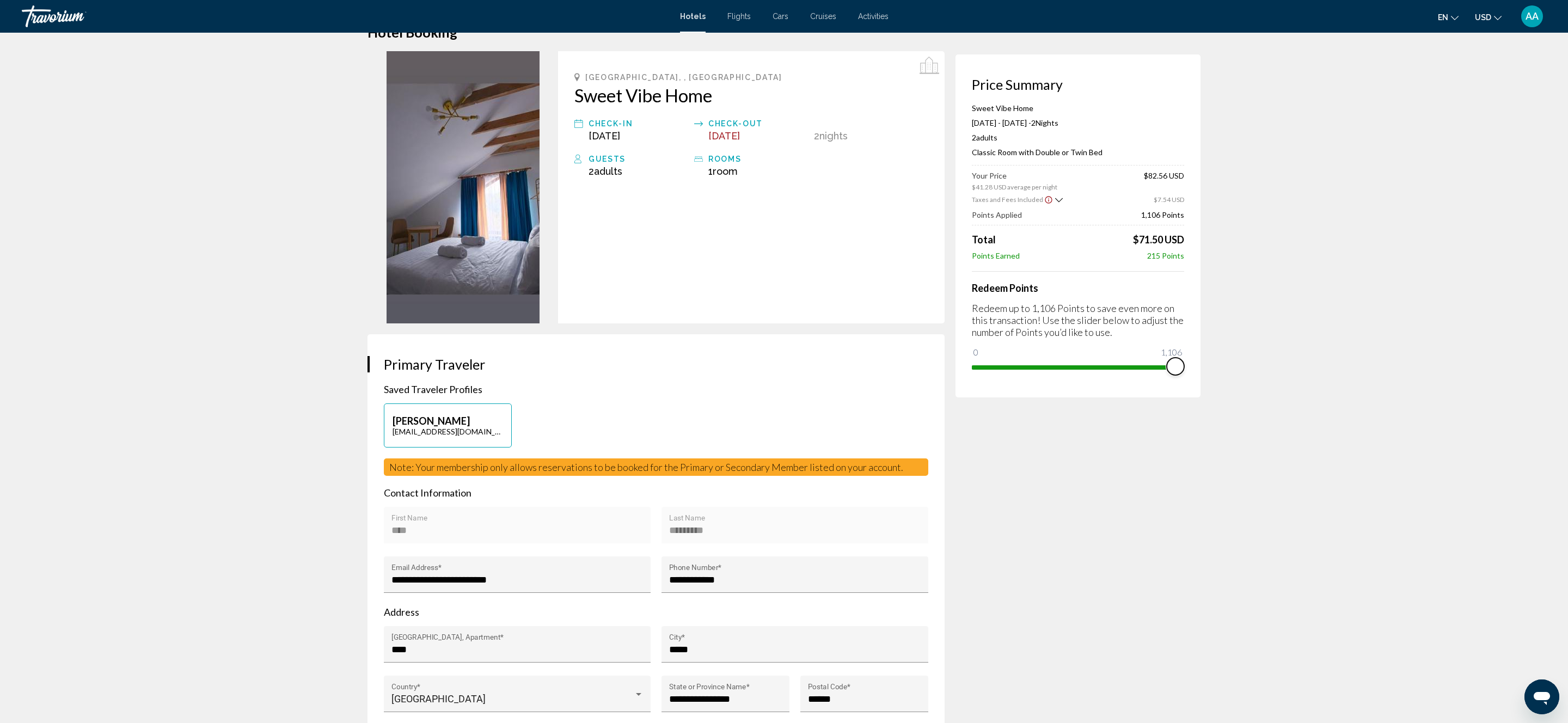
scroll to position [29, 0]
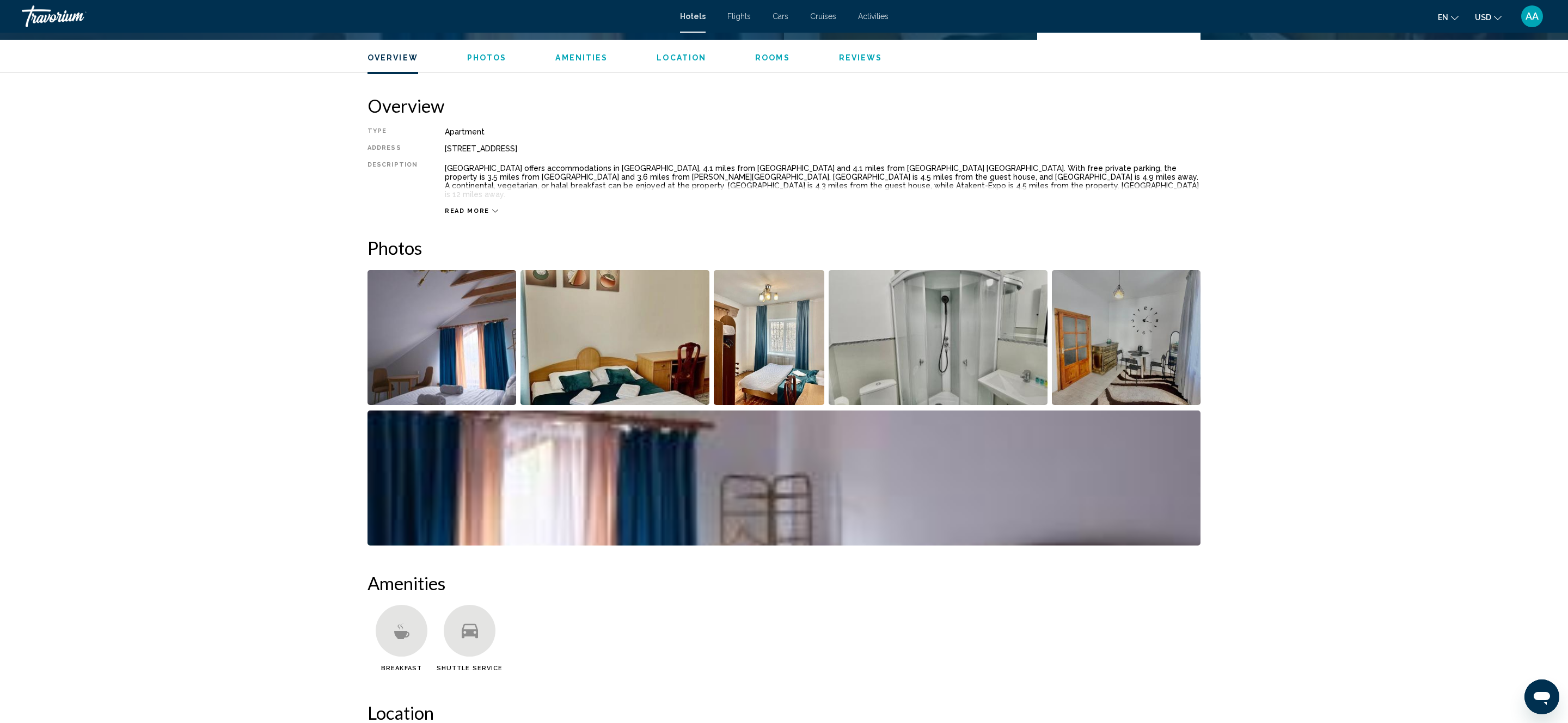
scroll to position [313, 0]
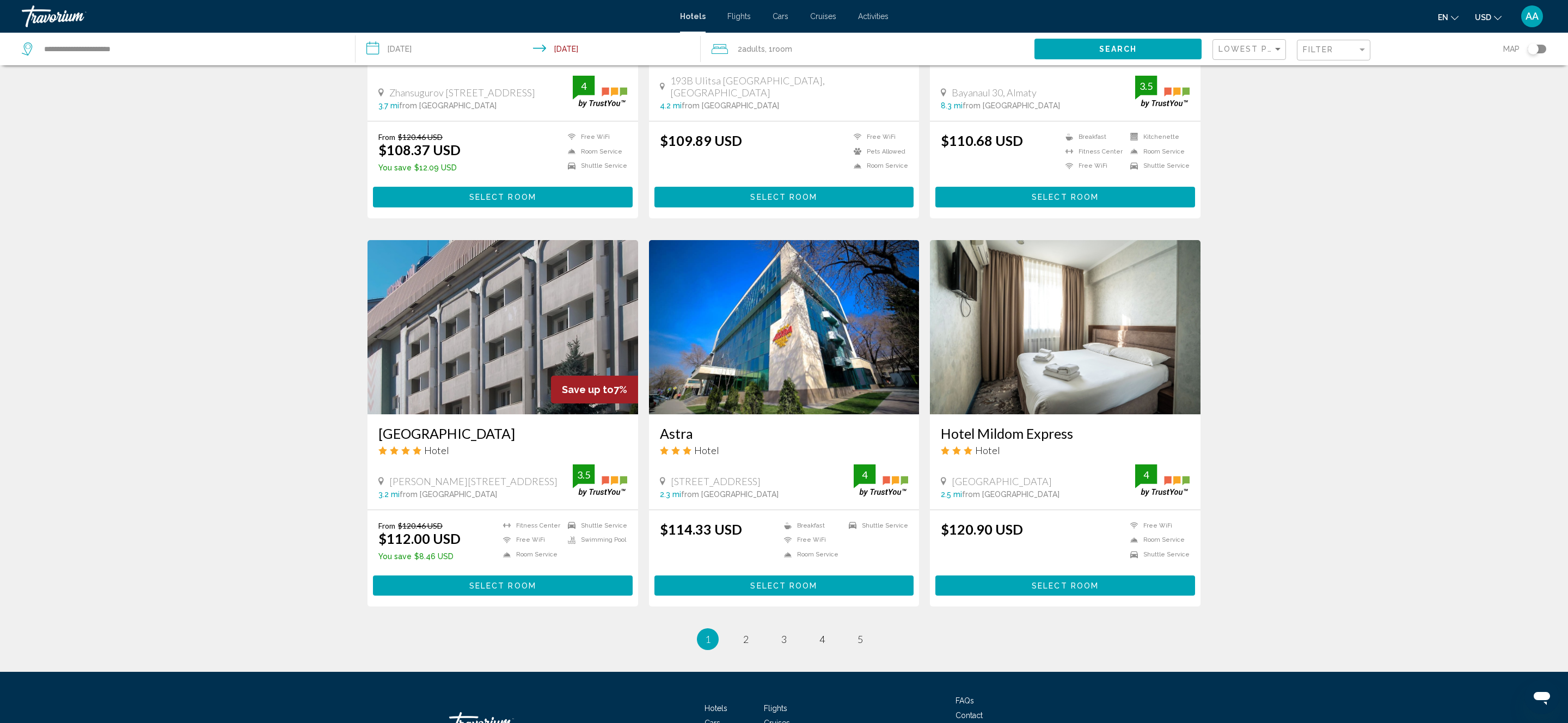
scroll to position [1023, 0]
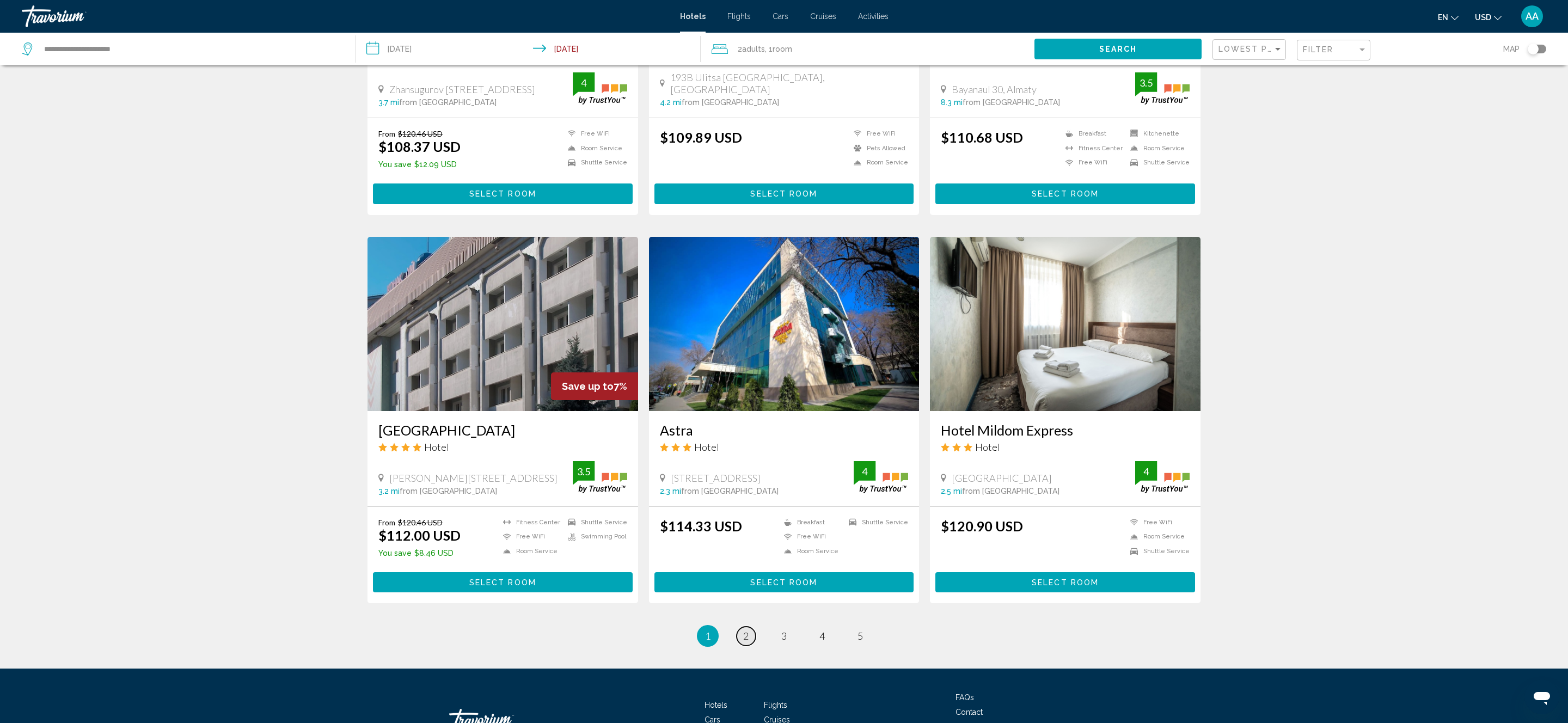
click at [740, 634] on link "page 2" at bounding box center [746, 636] width 19 height 19
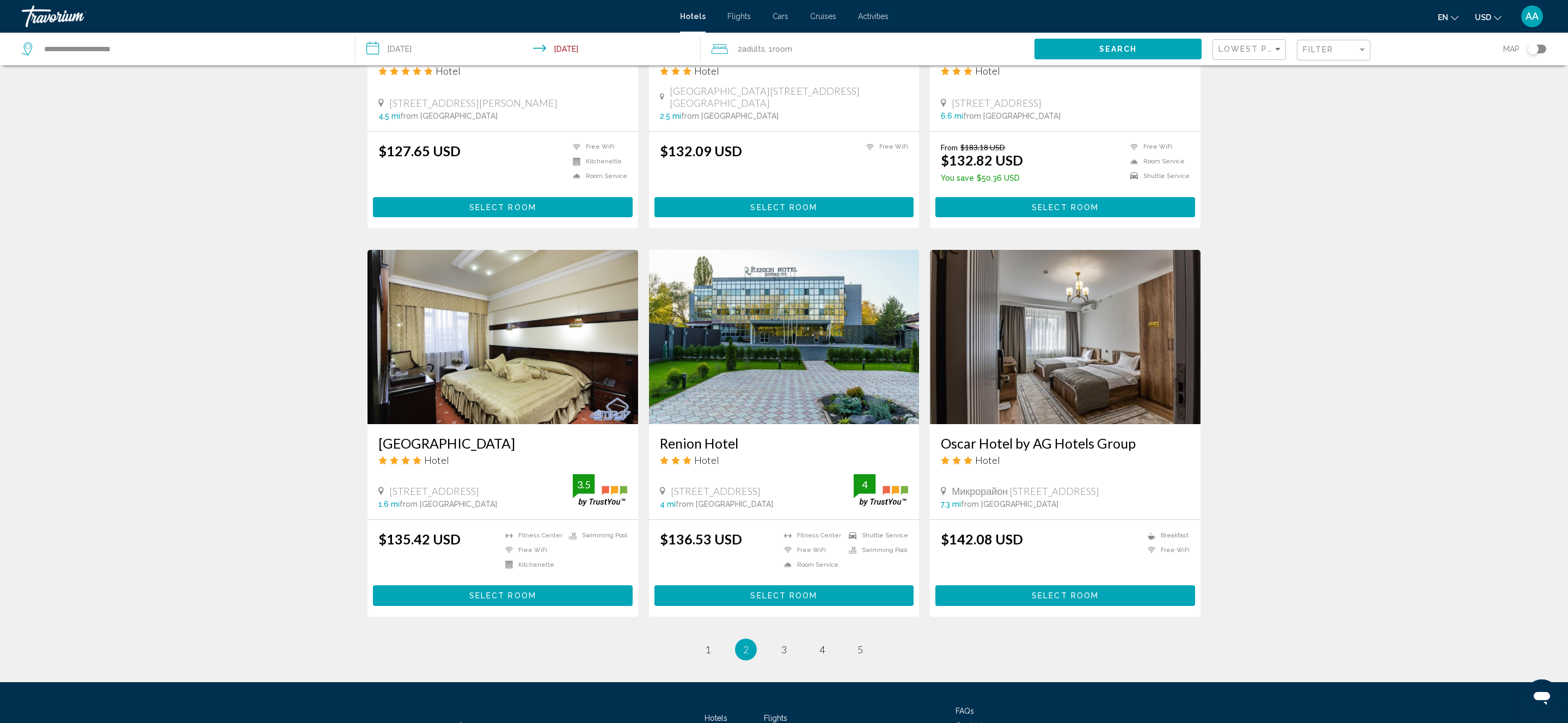
scroll to position [1021, 0]
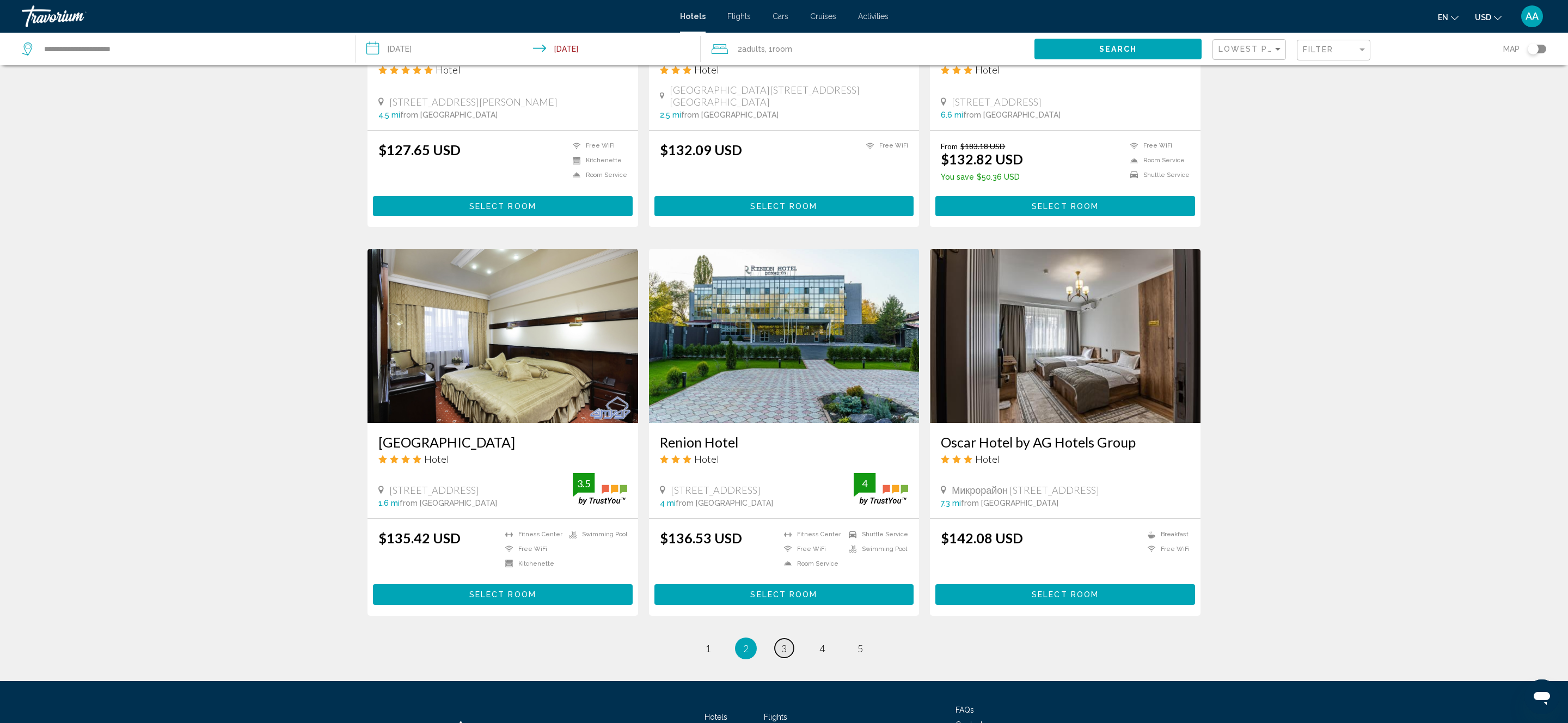
click at [780, 638] on link "page 3" at bounding box center [784, 648] width 19 height 19
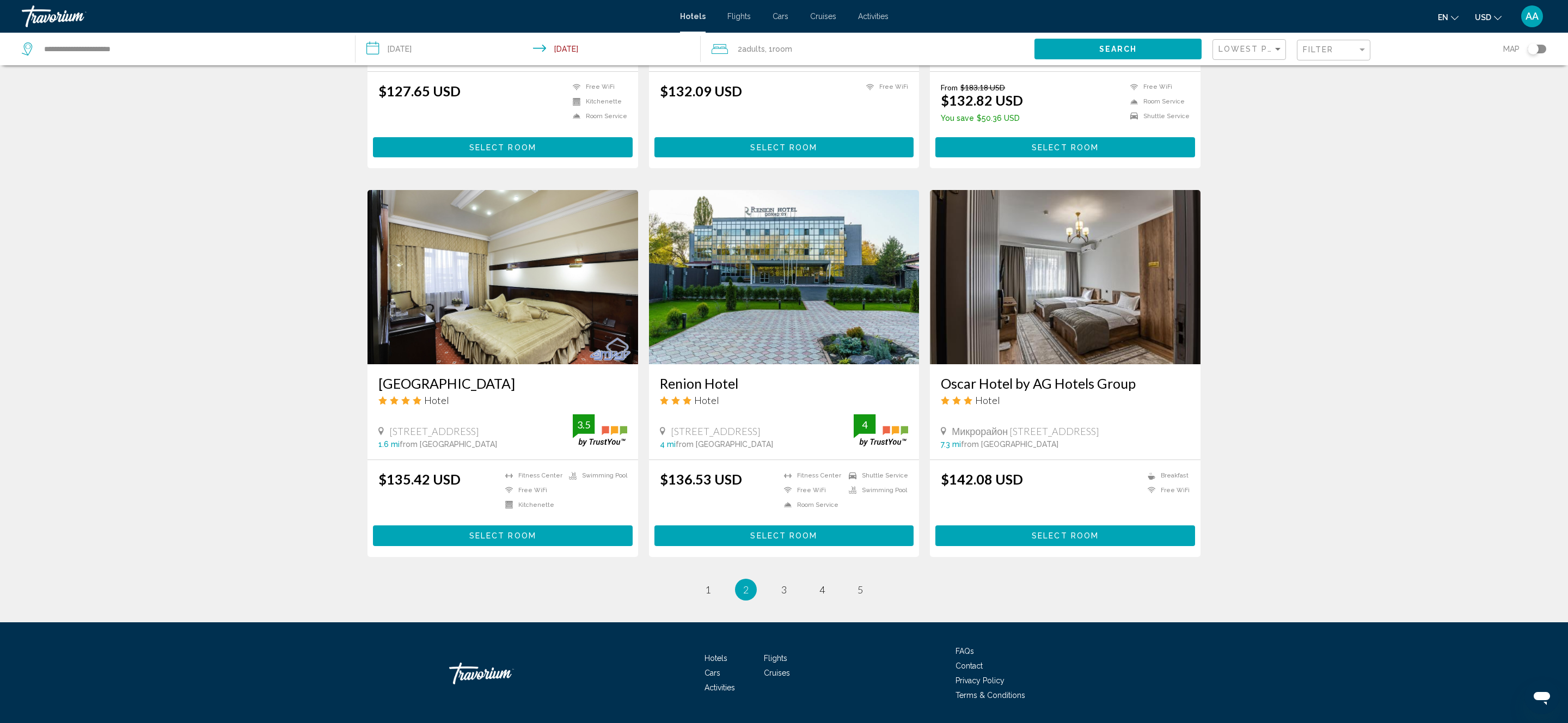
scroll to position [1101, 0]
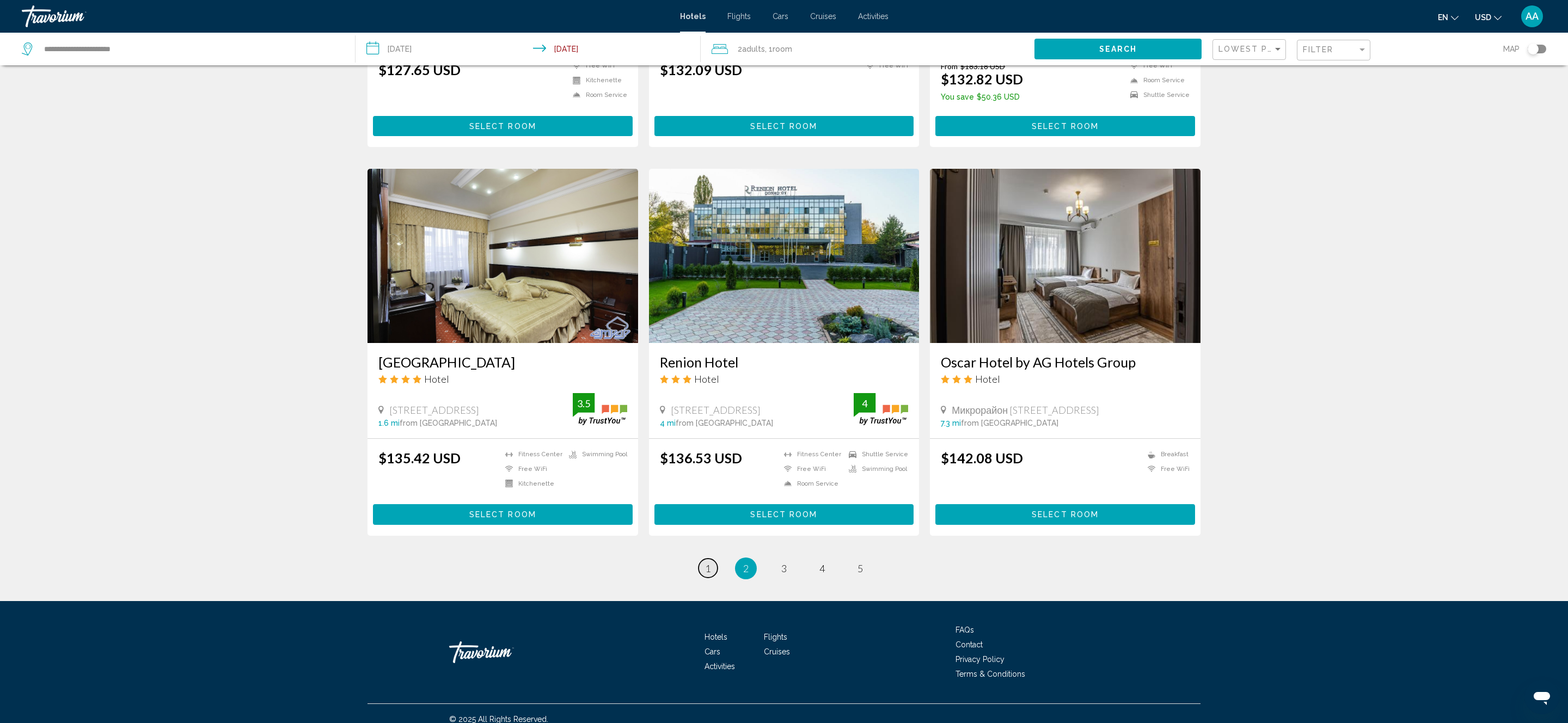
click at [701, 559] on link "page 1" at bounding box center [708, 568] width 19 height 19
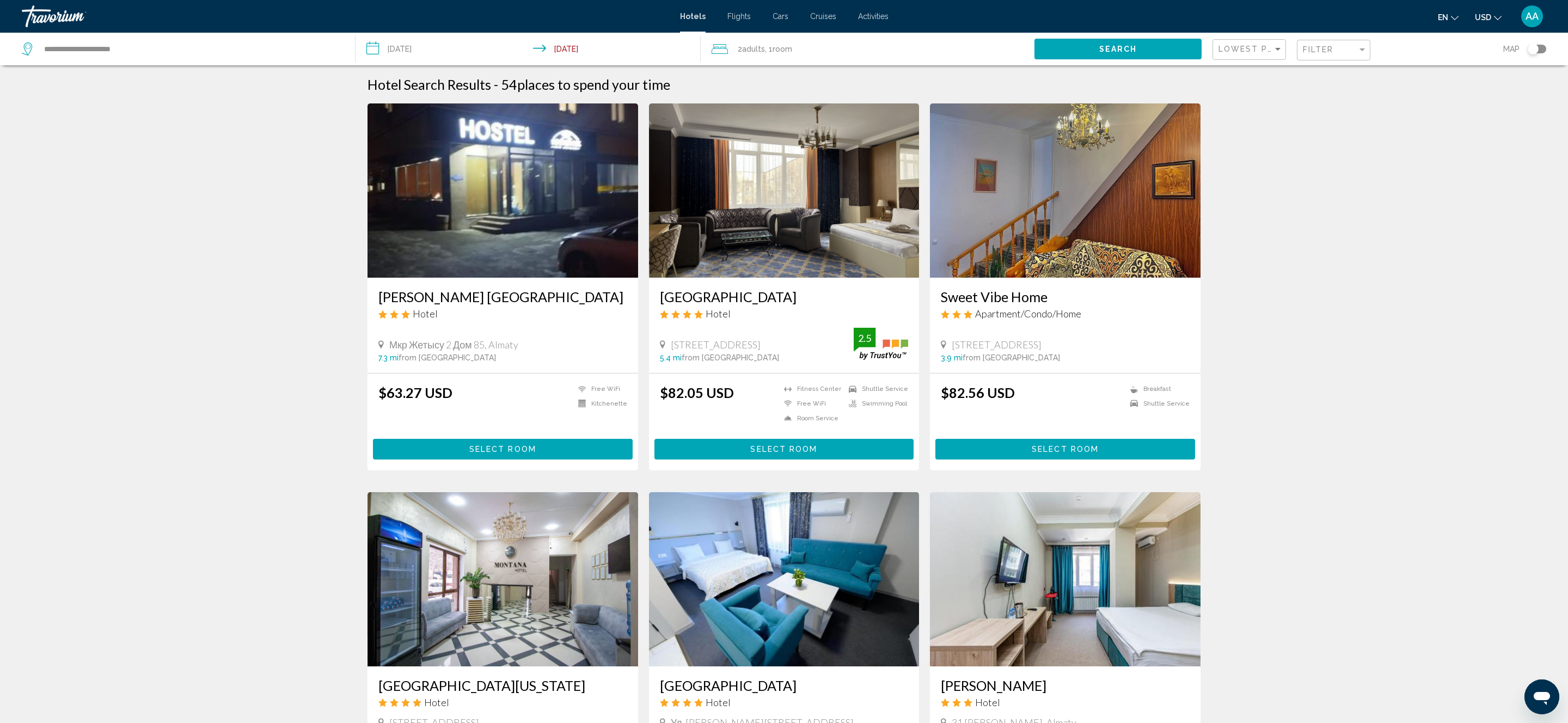
click at [995, 447] on button "Select Room" at bounding box center [1064, 448] width 260 height 20
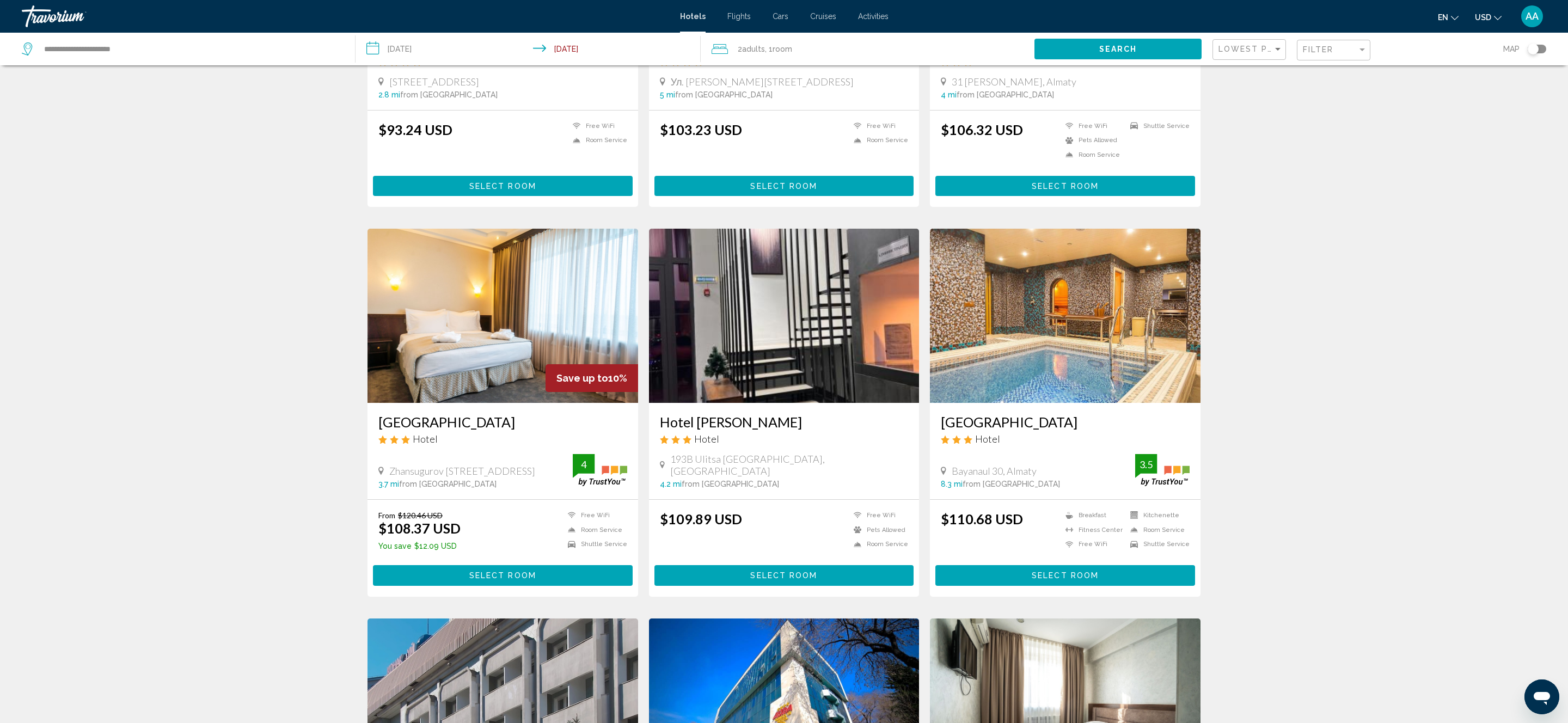
scroll to position [583, 0]
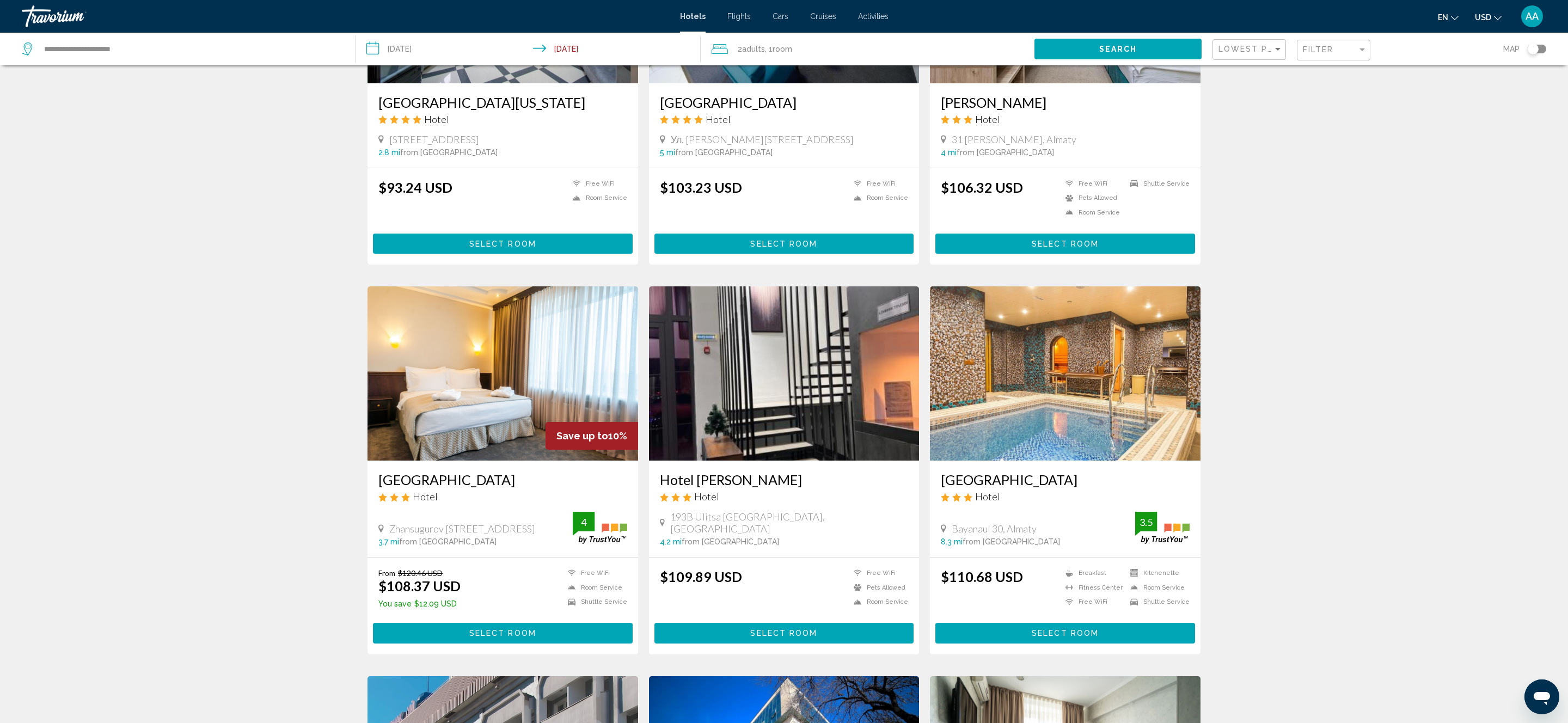
click at [943, 484] on h3 "[GEOGRAPHIC_DATA]" at bounding box center [1065, 479] width 249 height 16
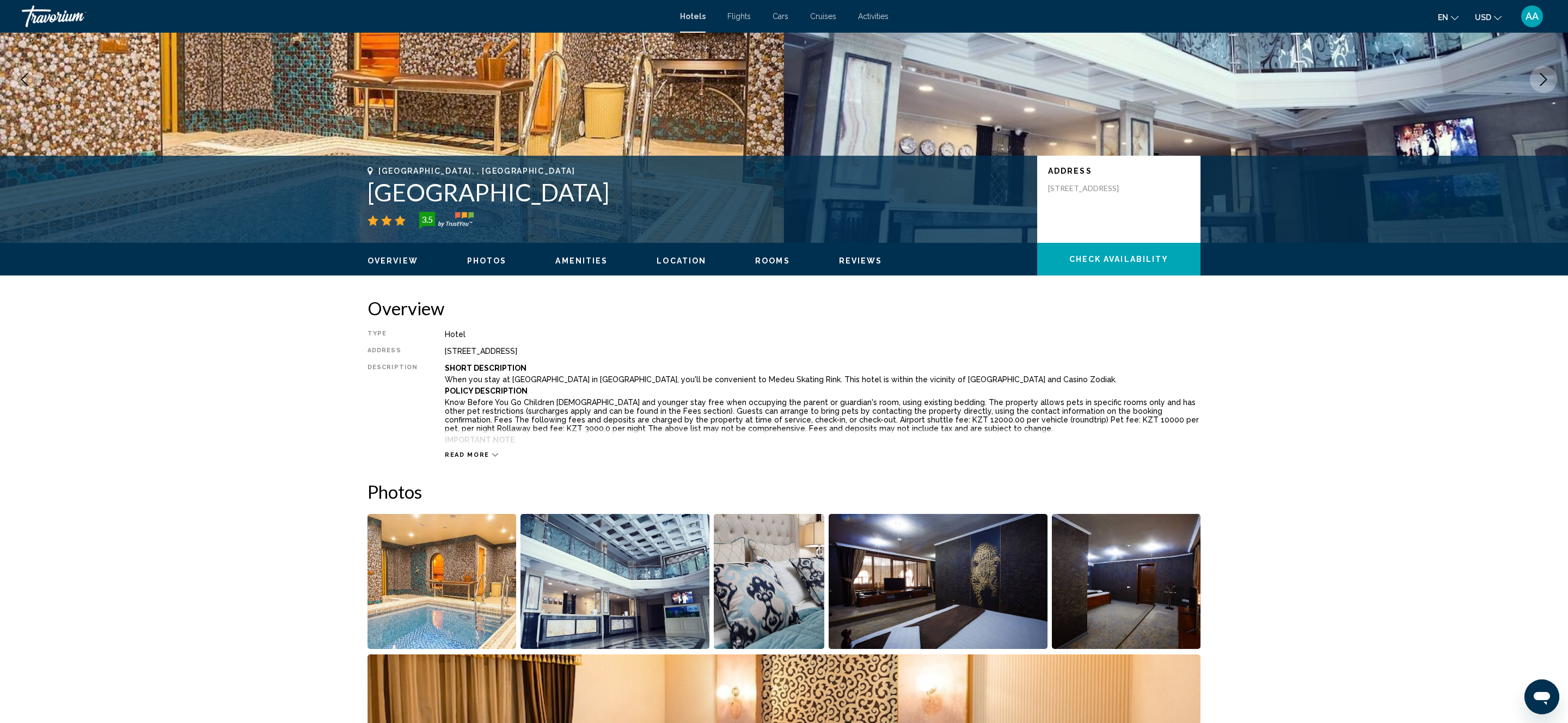
scroll to position [71, 0]
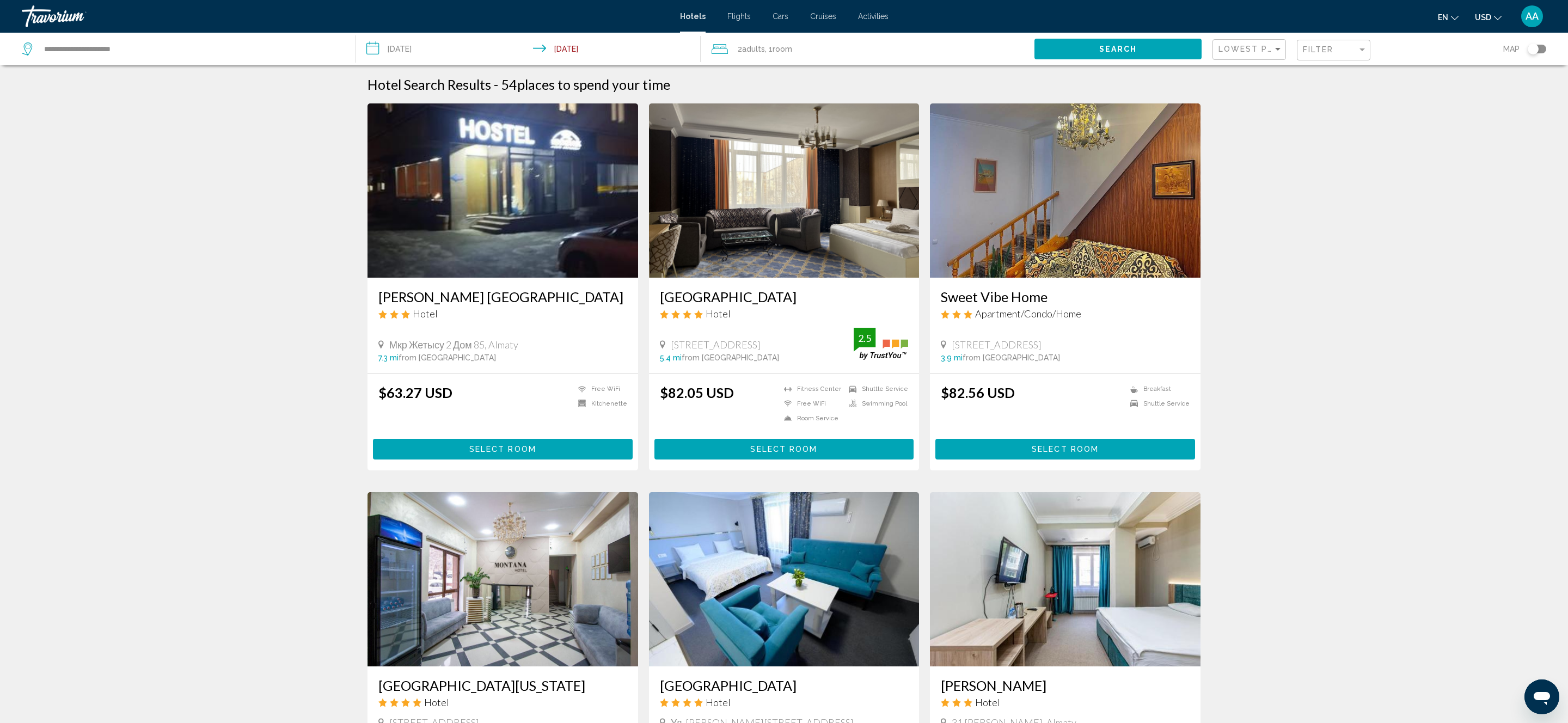
click at [1021, 296] on h3 "Sweet Vibe Home" at bounding box center [1065, 297] width 249 height 16
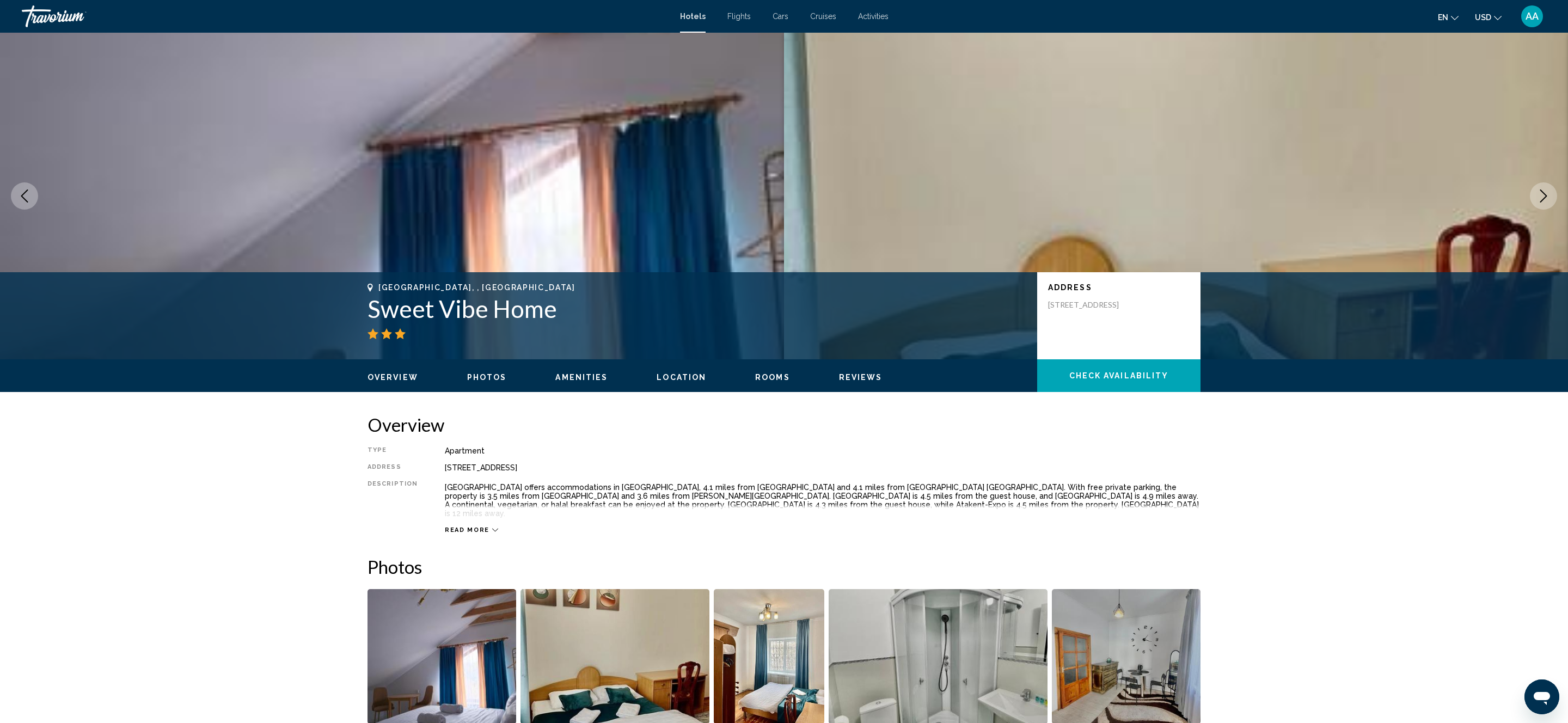
drag, startPoint x: 595, startPoint y: 303, endPoint x: 333, endPoint y: 310, distance: 262.1
click at [334, 310] on div "Almaty, , [GEOGRAPHIC_DATA] Sweet Vibe Home Address [STREET_ADDRESS]" at bounding box center [784, 316] width 1568 height 87
copy div "Almaty, , [GEOGRAPHIC_DATA] Sweet Vibe Home"
